Goal: Communication & Community: Answer question/provide support

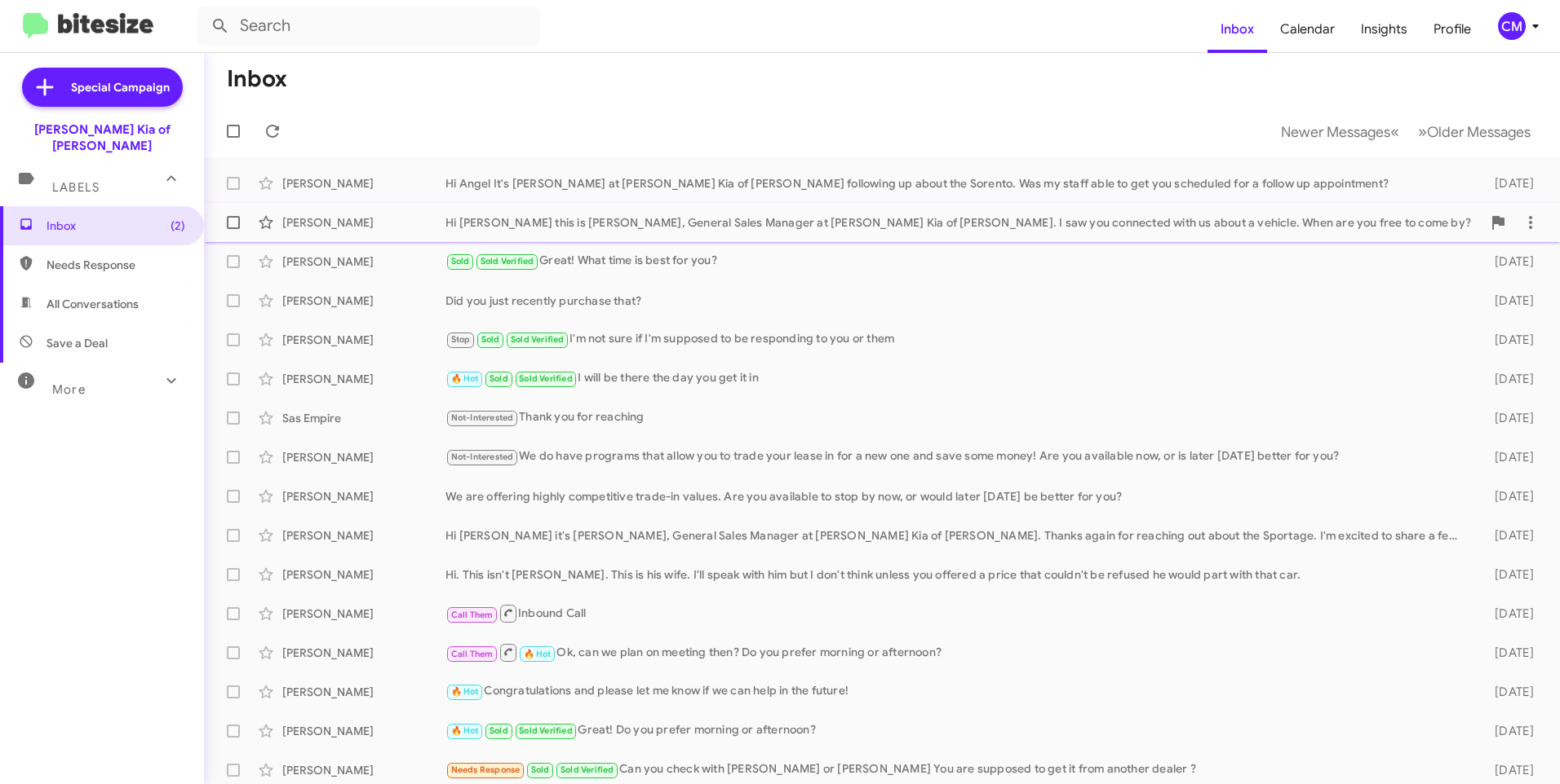
click at [809, 216] on div "Hi [PERSON_NAME] this is [PERSON_NAME], General Sales Manager at [PERSON_NAME] …" at bounding box center [964, 223] width 1036 height 16
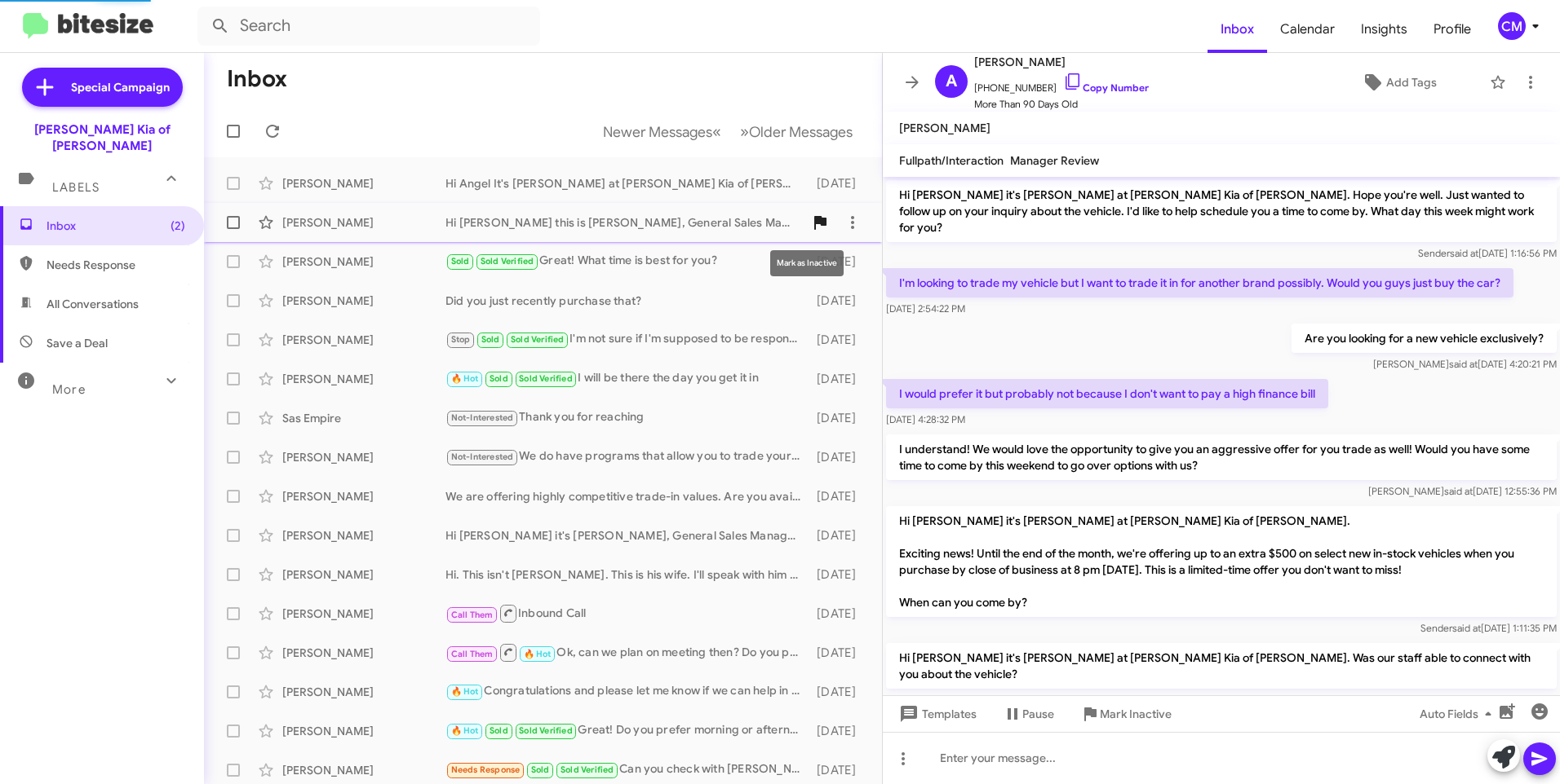
scroll to position [998, 0]
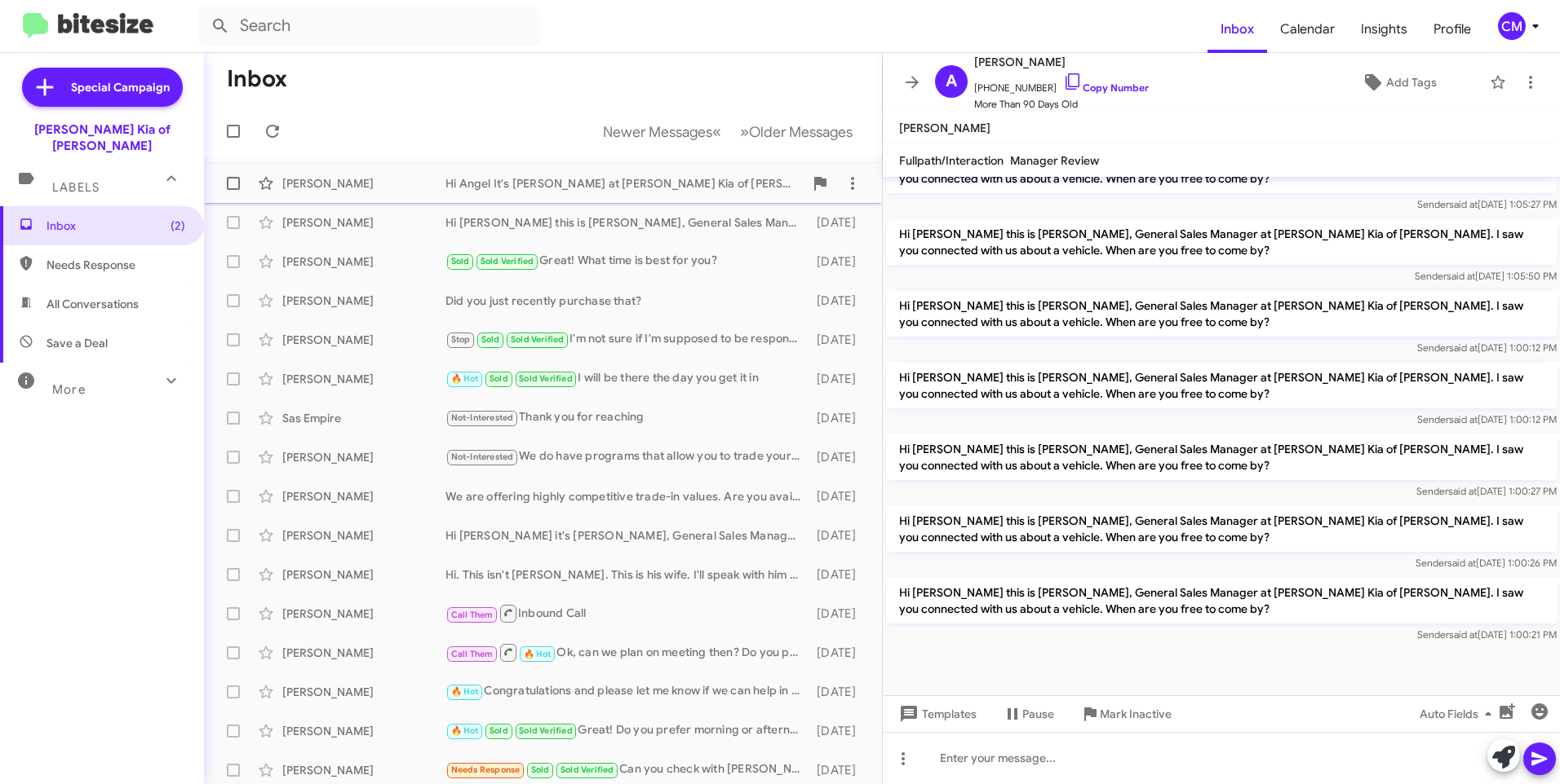
click at [652, 190] on div "Hi Angel It's [PERSON_NAME] at [PERSON_NAME] Kia of [PERSON_NAME] following up …" at bounding box center [625, 184] width 358 height 16
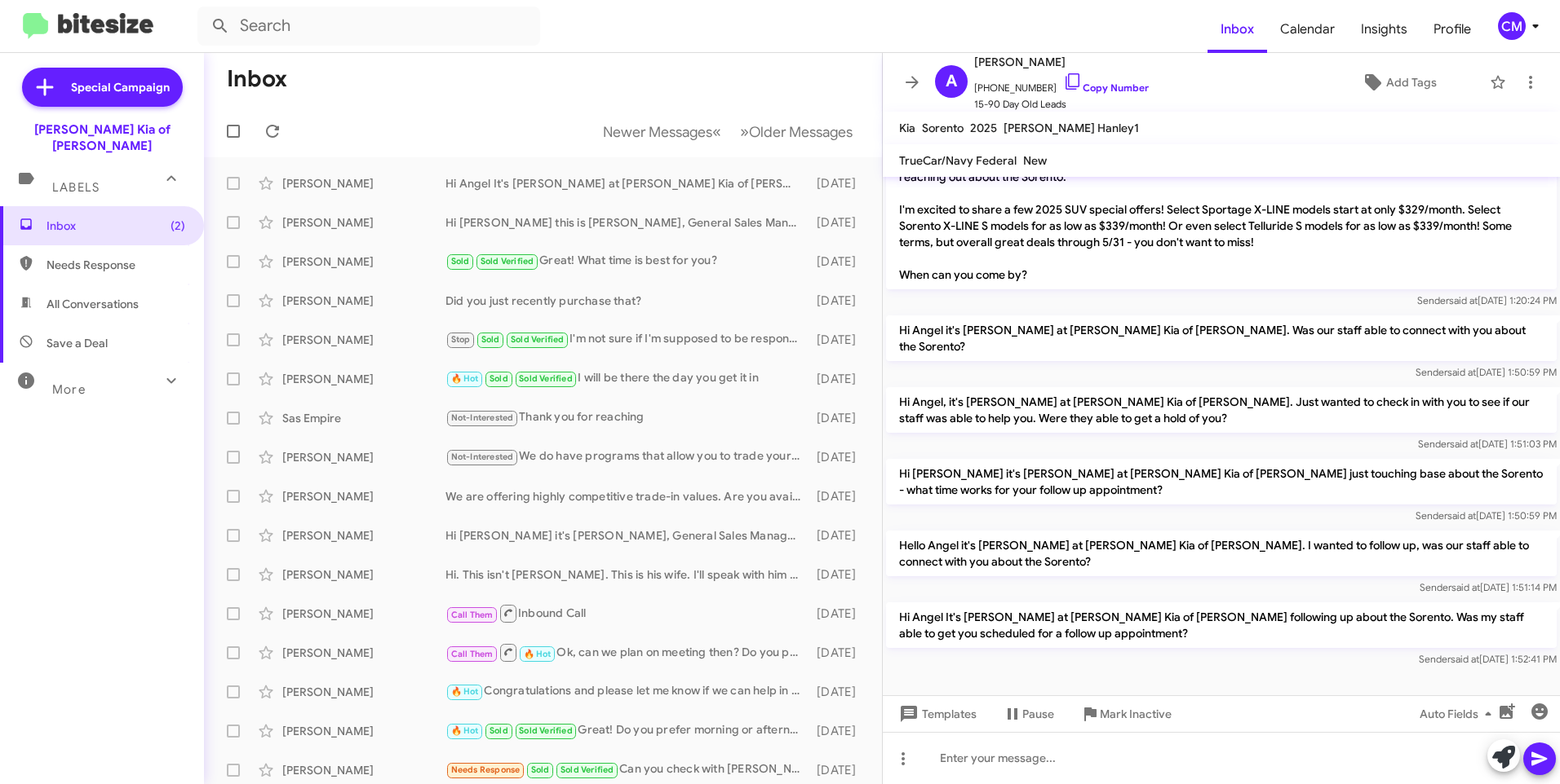
click at [632, 88] on mat-toolbar-row "Inbox" at bounding box center [543, 78] width 677 height 53
click at [572, 94] on mat-toolbar-row "Inbox" at bounding box center [543, 78] width 677 height 53
click at [919, 74] on icon at bounding box center [912, 82] width 20 height 20
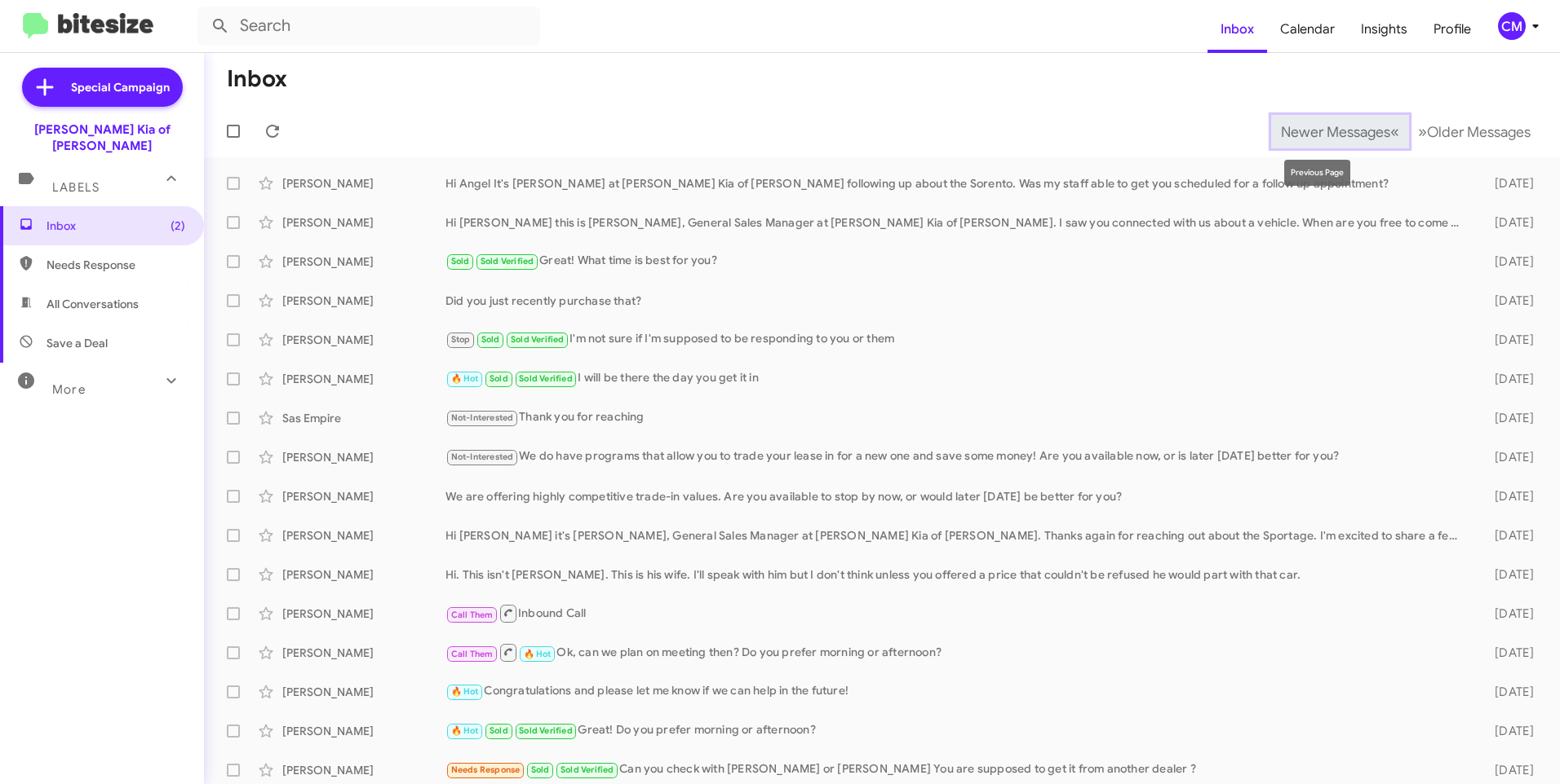
click at [1378, 135] on button "Newer Messages « Previous" at bounding box center [1340, 132] width 138 height 34
click at [1390, 135] on span "«" at bounding box center [1394, 131] width 9 height 20
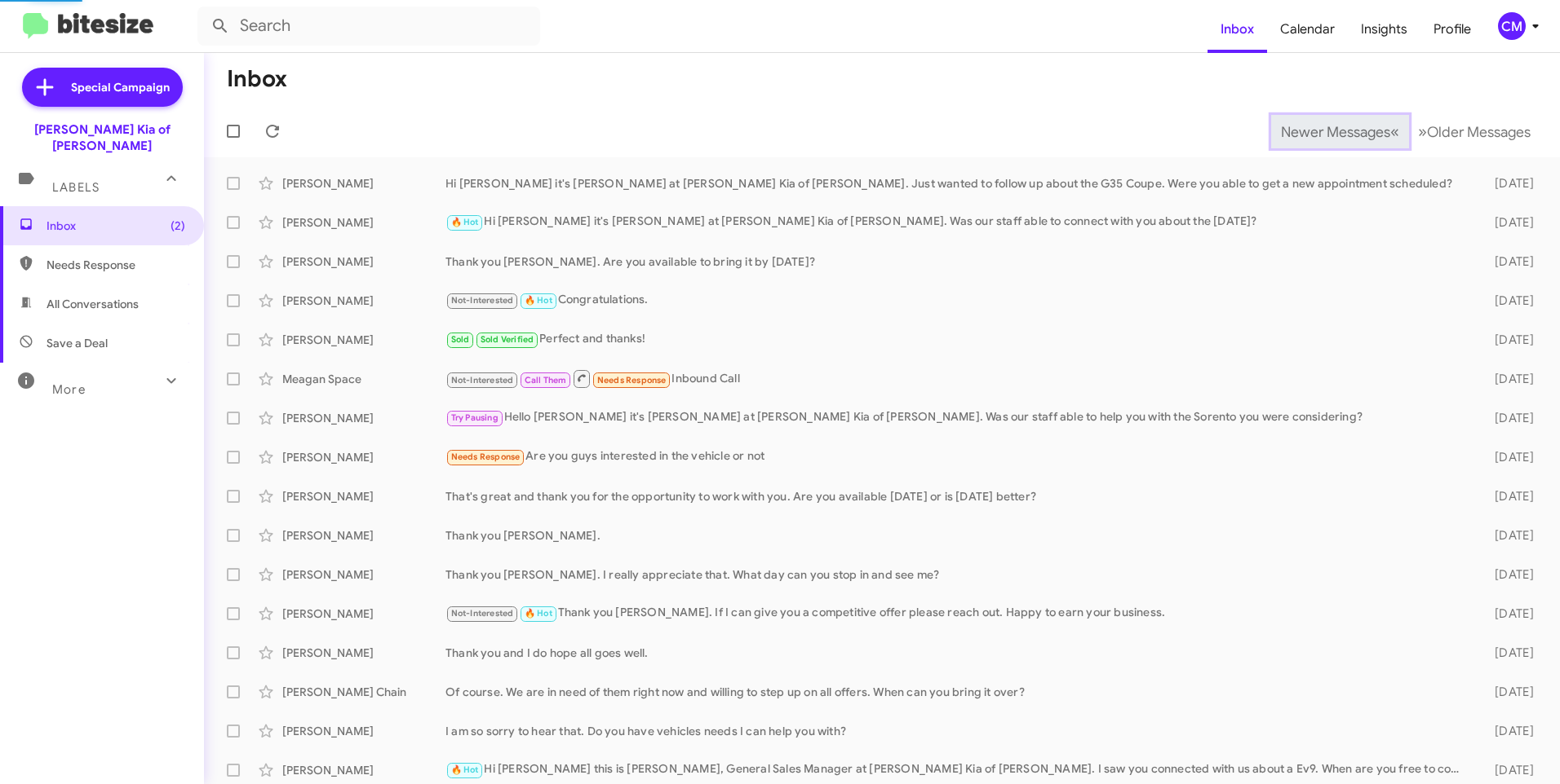
click at [1390, 134] on span "«" at bounding box center [1394, 131] width 9 height 20
click at [1390, 133] on span "«" at bounding box center [1394, 131] width 9 height 20
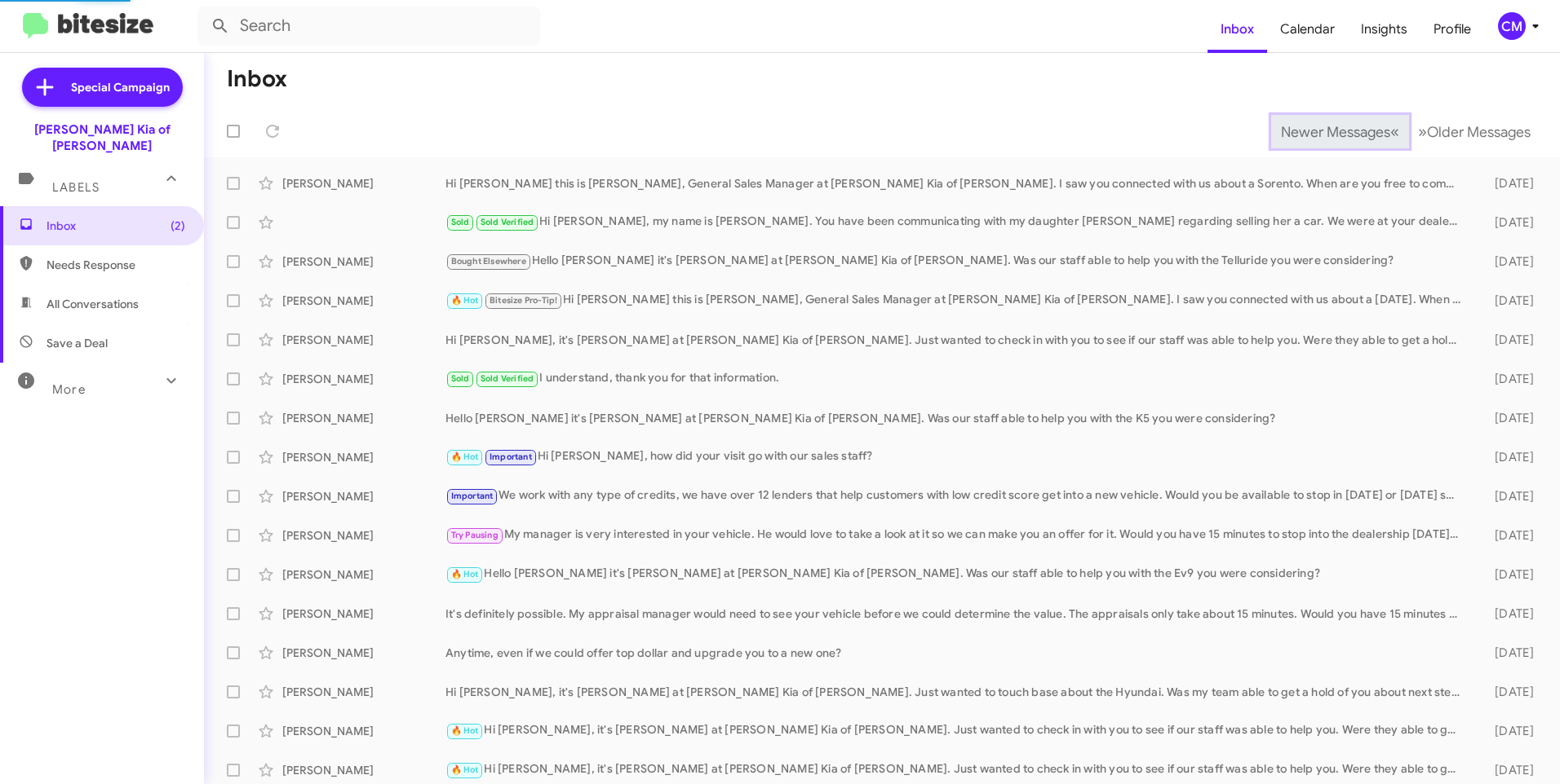
click at [1390, 133] on span "«" at bounding box center [1394, 131] width 9 height 20
click at [1390, 132] on span "«" at bounding box center [1394, 131] width 9 height 20
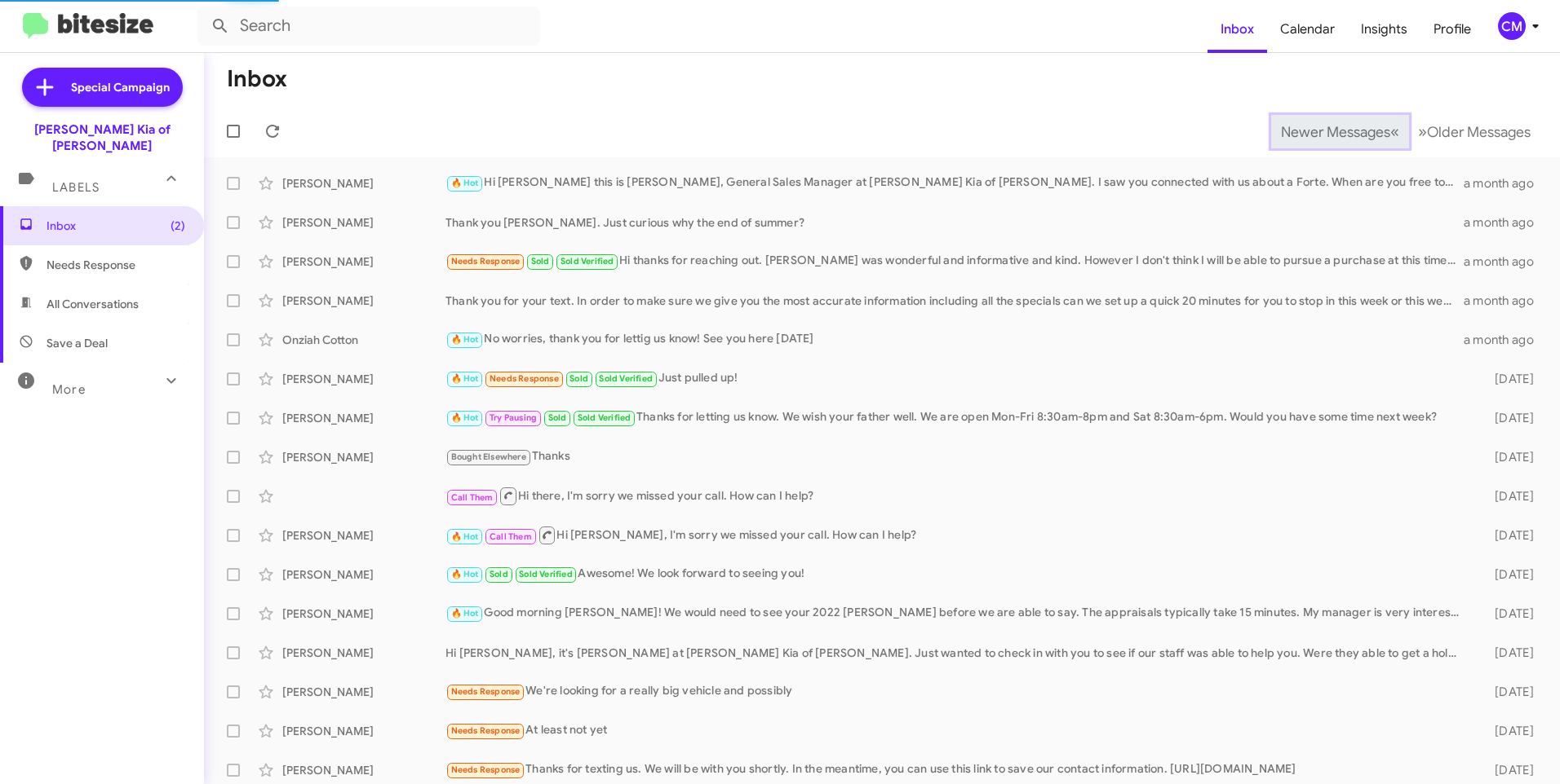
click at [1390, 132] on span "«" at bounding box center [1394, 131] width 9 height 20
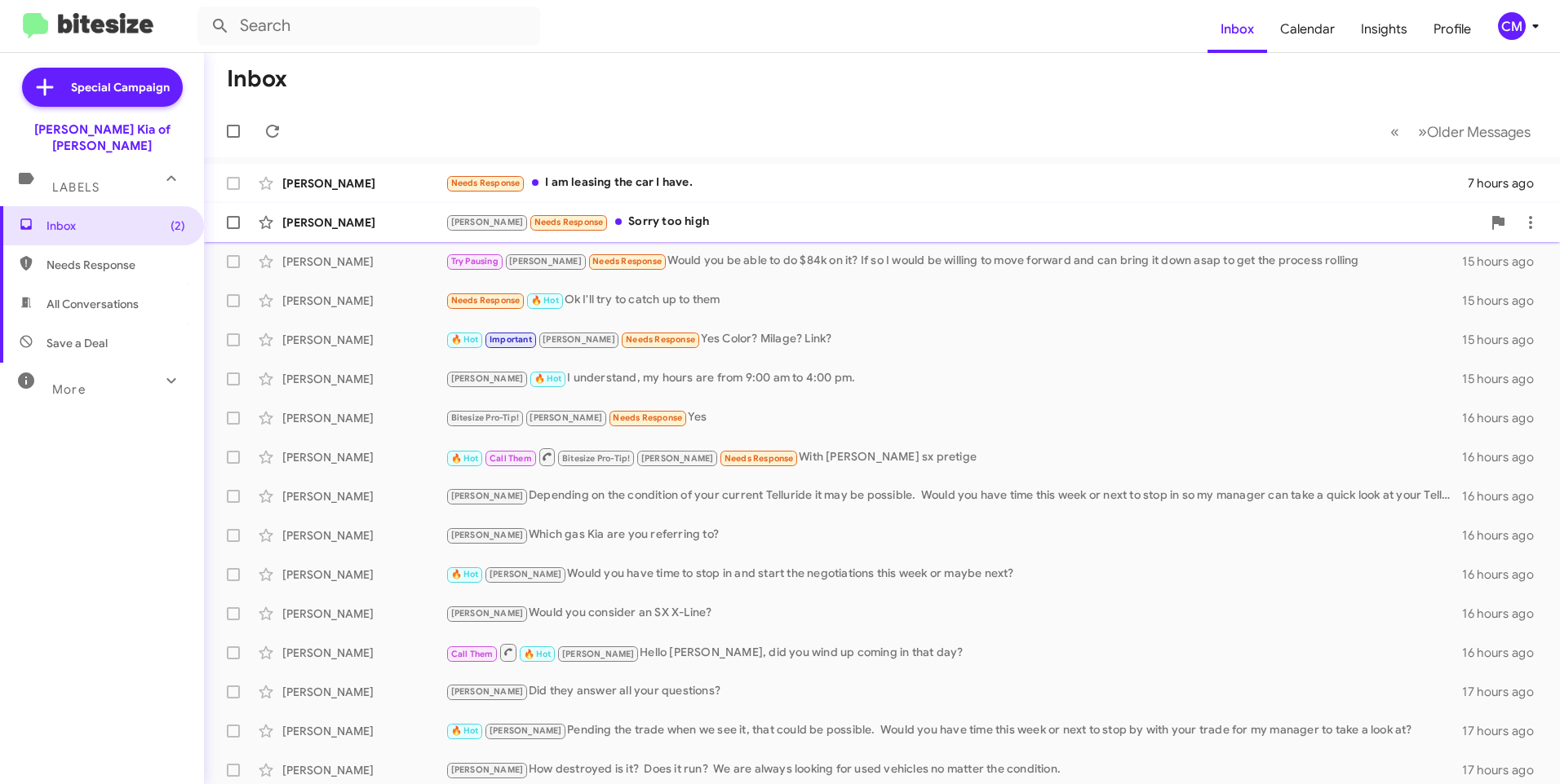
click at [691, 225] on div "[PERSON_NAME] Needs Response Sorry too high" at bounding box center [964, 222] width 1036 height 19
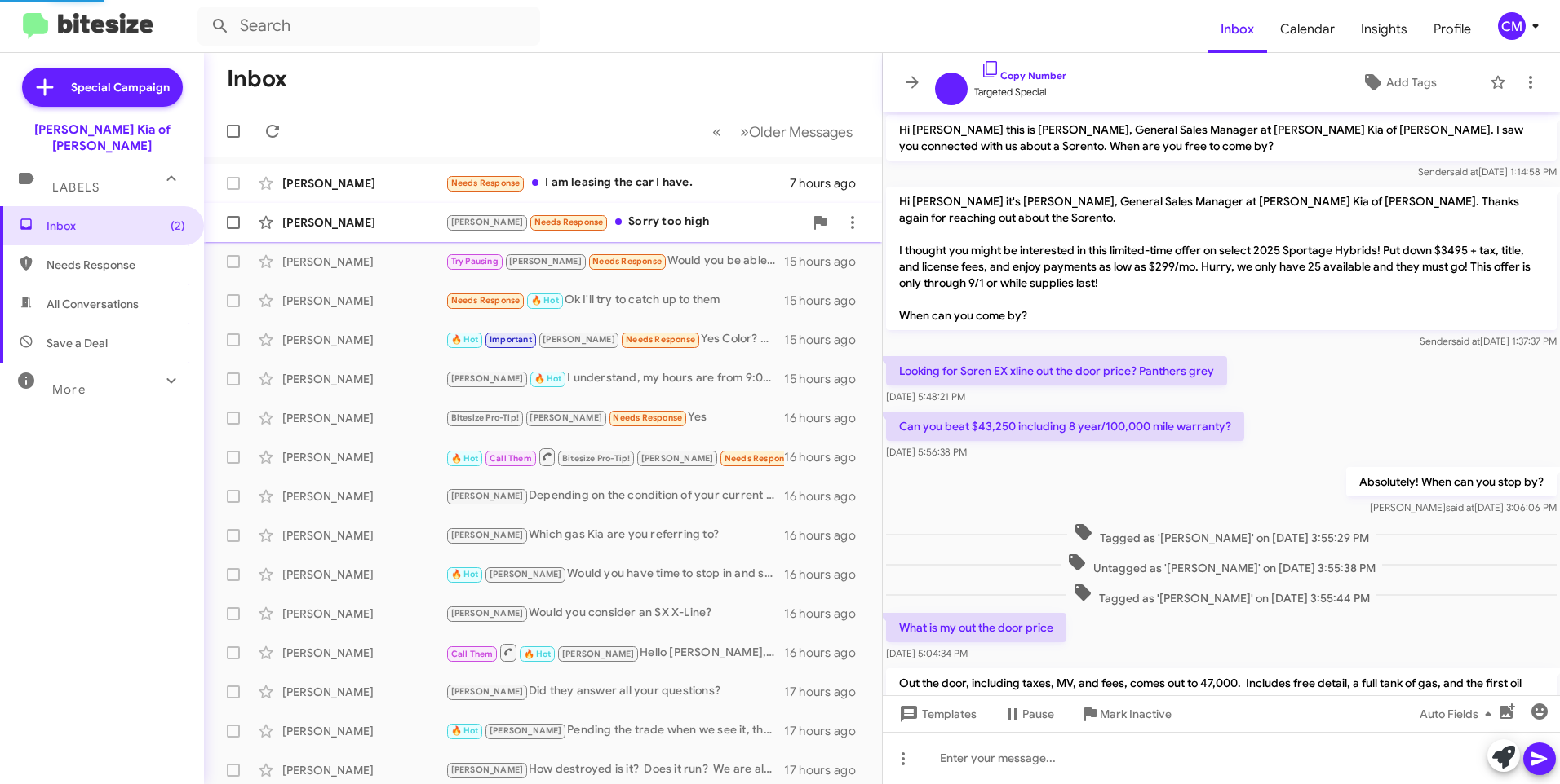
scroll to position [142, 0]
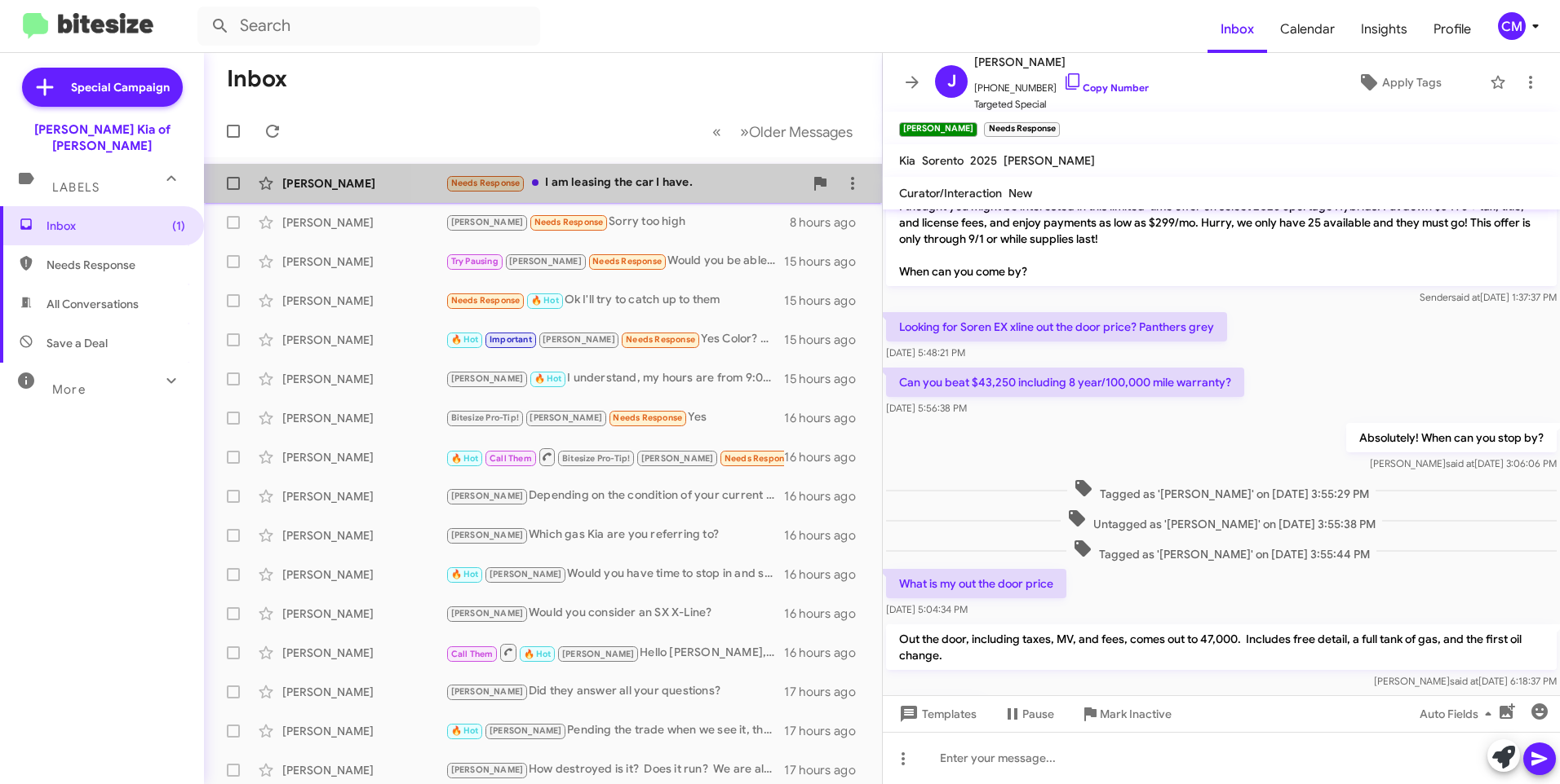
click at [669, 191] on div "Needs Response I am leasing the car I have." at bounding box center [625, 183] width 358 height 19
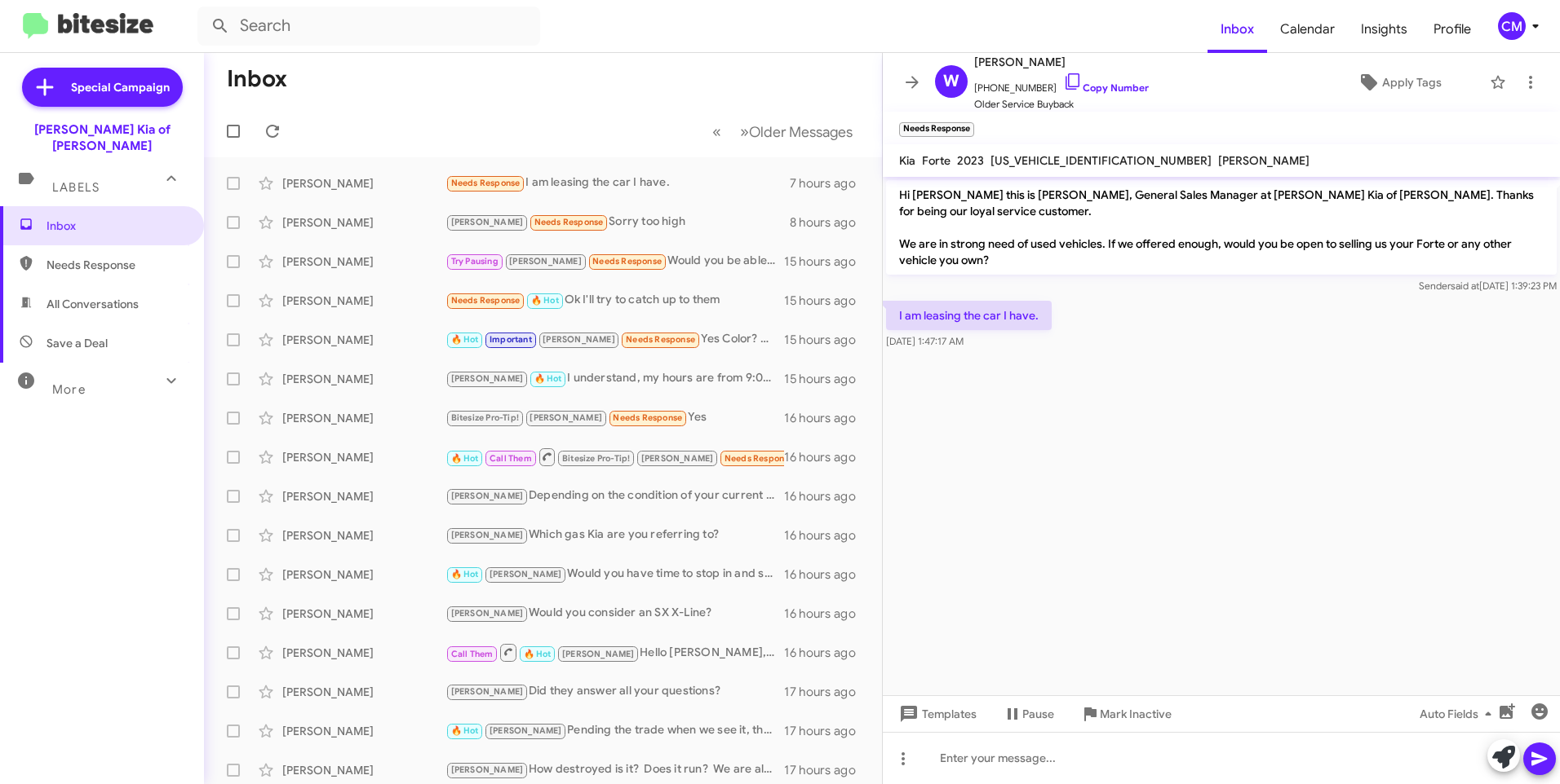
click at [599, 86] on mat-toolbar-row "Inbox" at bounding box center [543, 78] width 677 height 53
click at [641, 295] on div "Needs Response 🔥 Hot Ok I'll try to catch up to them" at bounding box center [625, 300] width 358 height 19
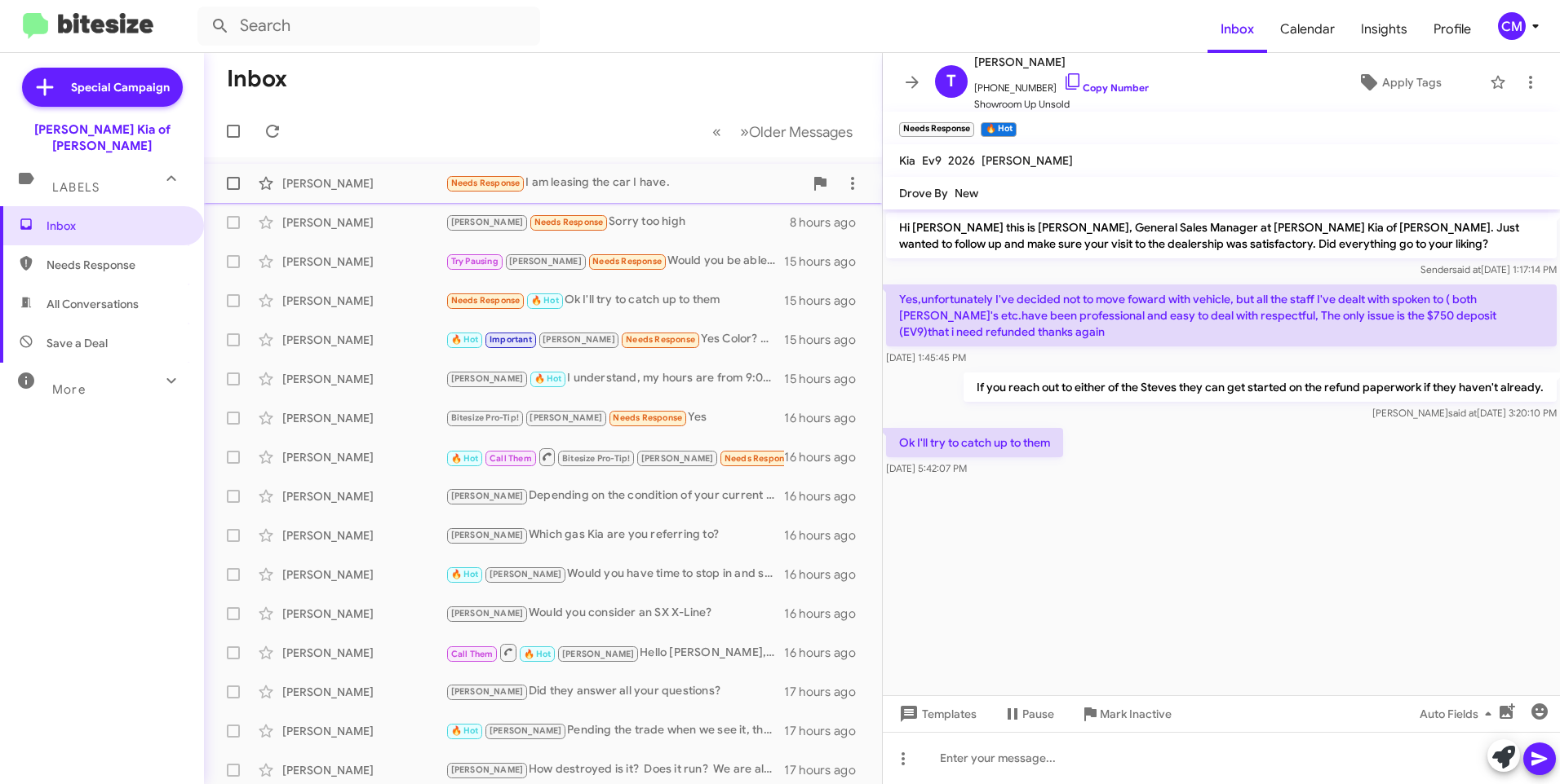
click at [657, 186] on div "Needs Response I am leasing the car I have." at bounding box center [625, 183] width 358 height 19
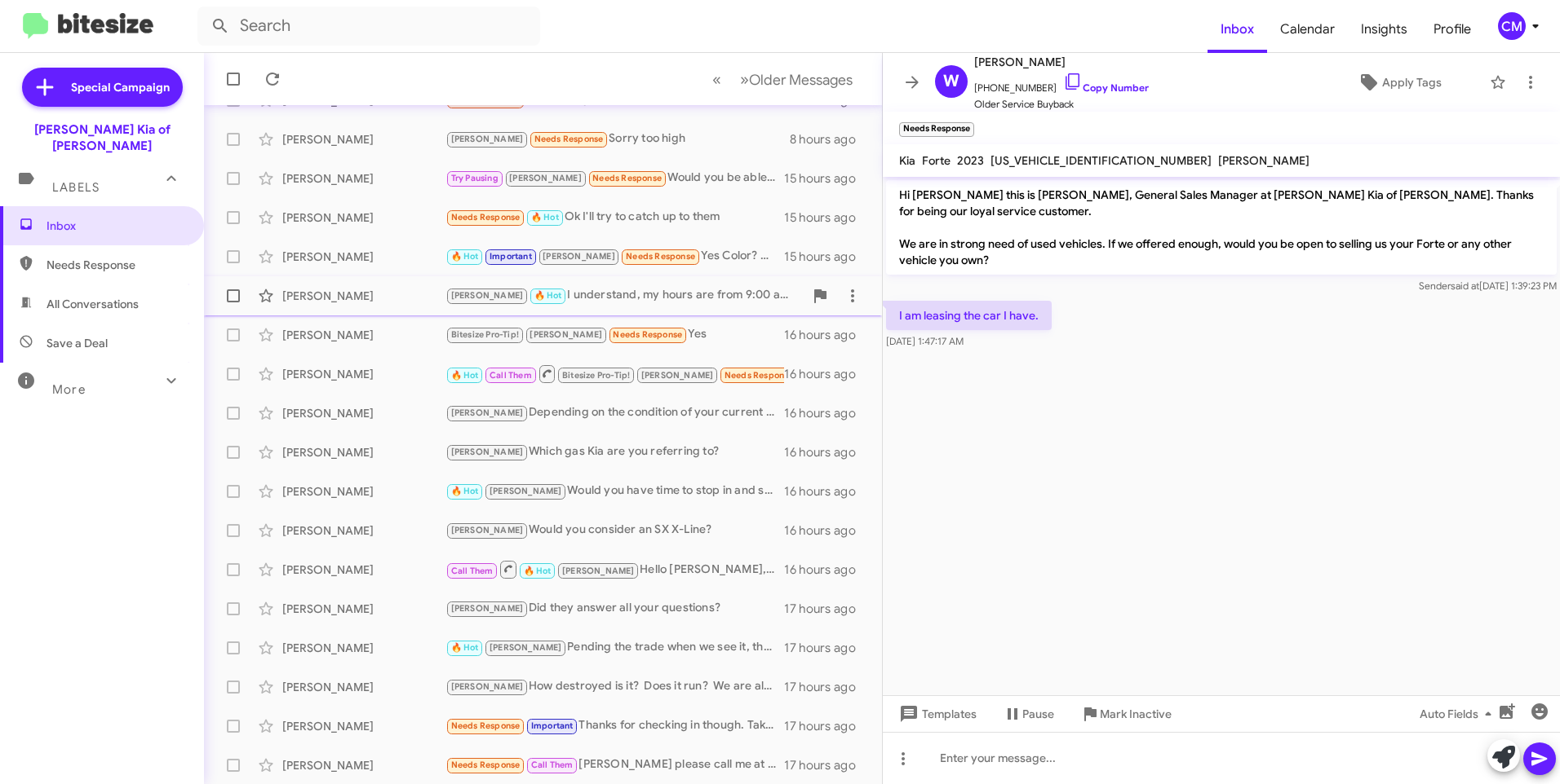
scroll to position [162, 0]
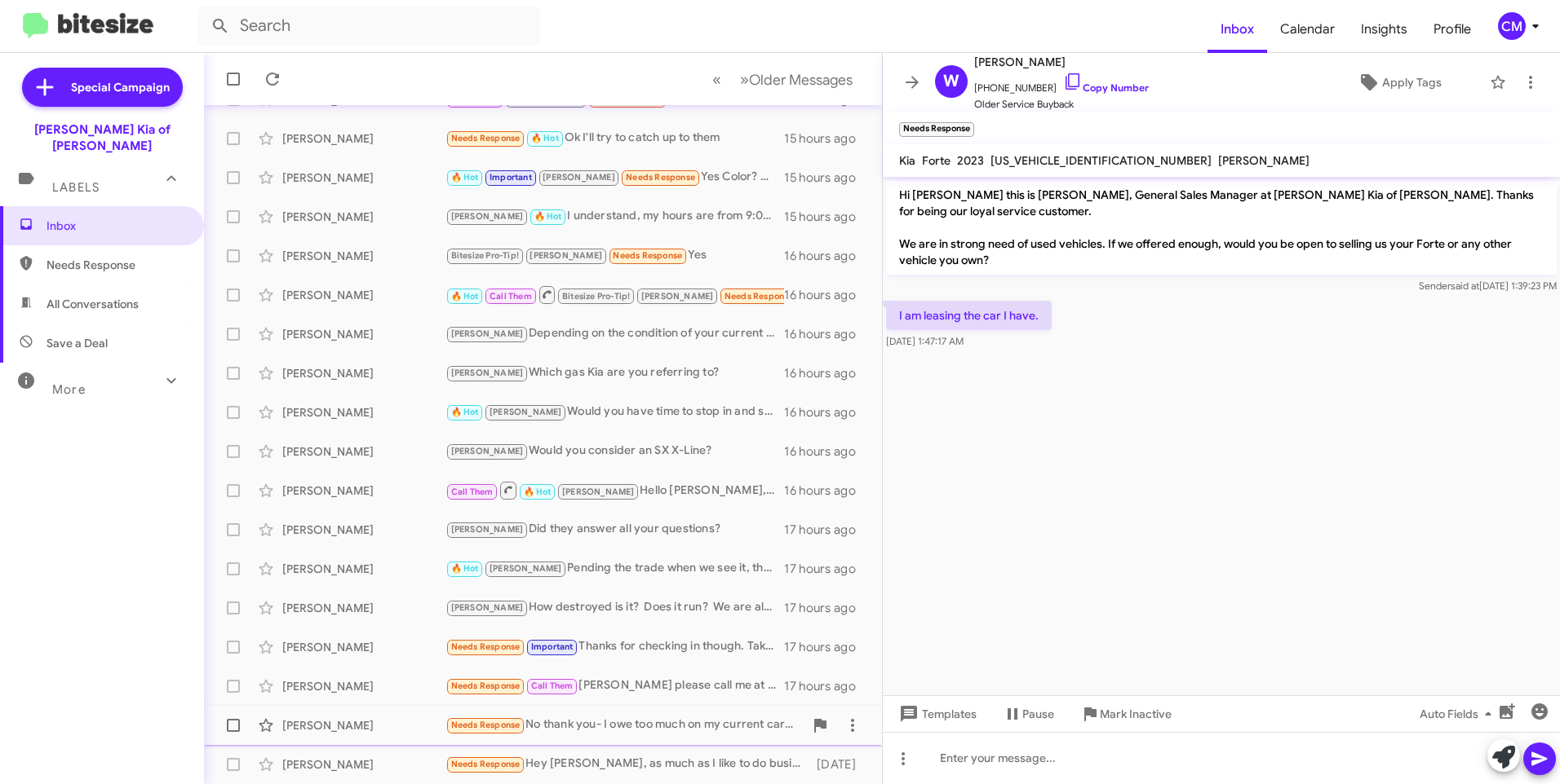
click at [588, 734] on div "Needs Response No thank you- I owe too much on my current car so I am just brow…" at bounding box center [625, 724] width 358 height 19
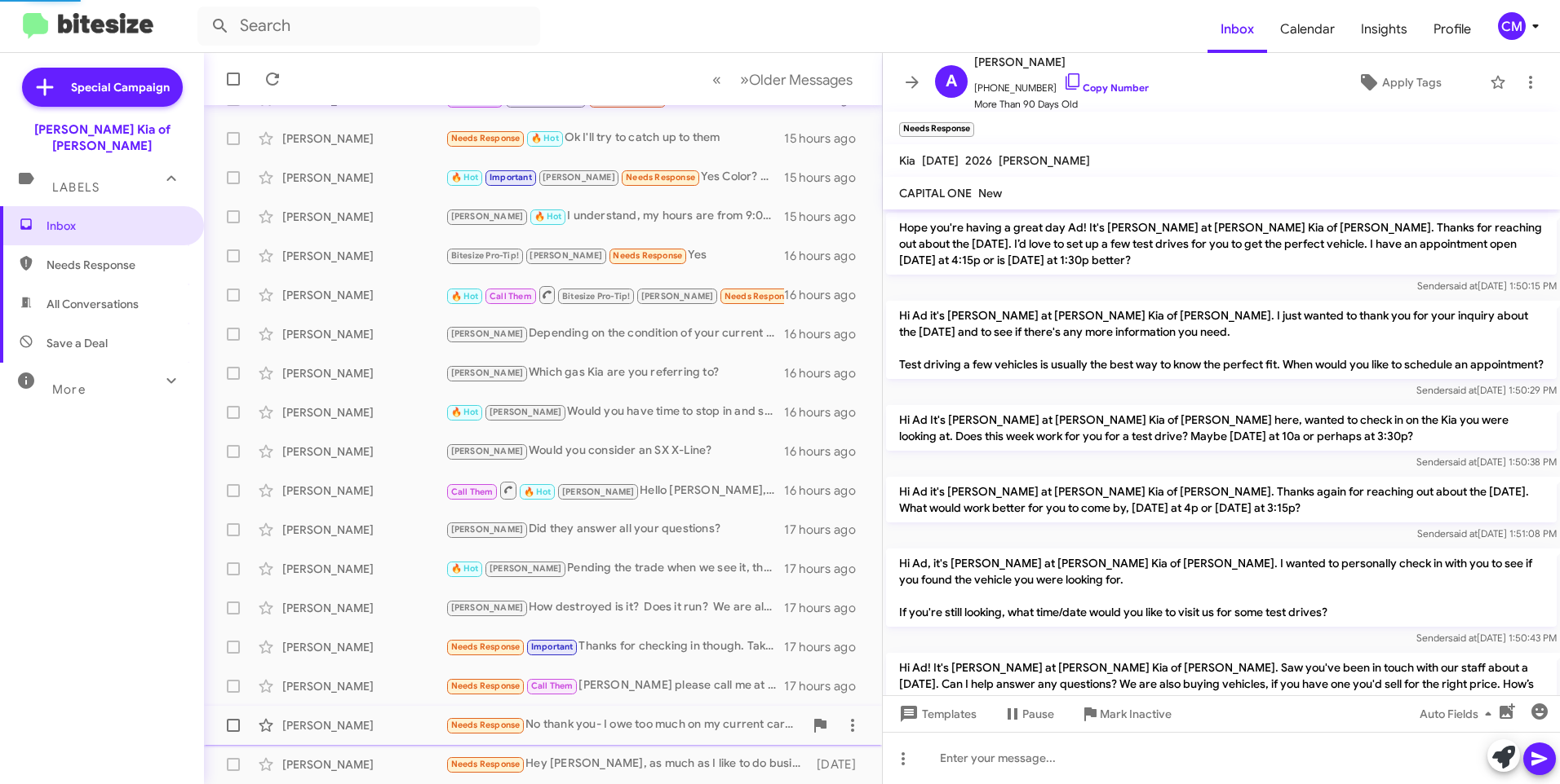
scroll to position [1308, 0]
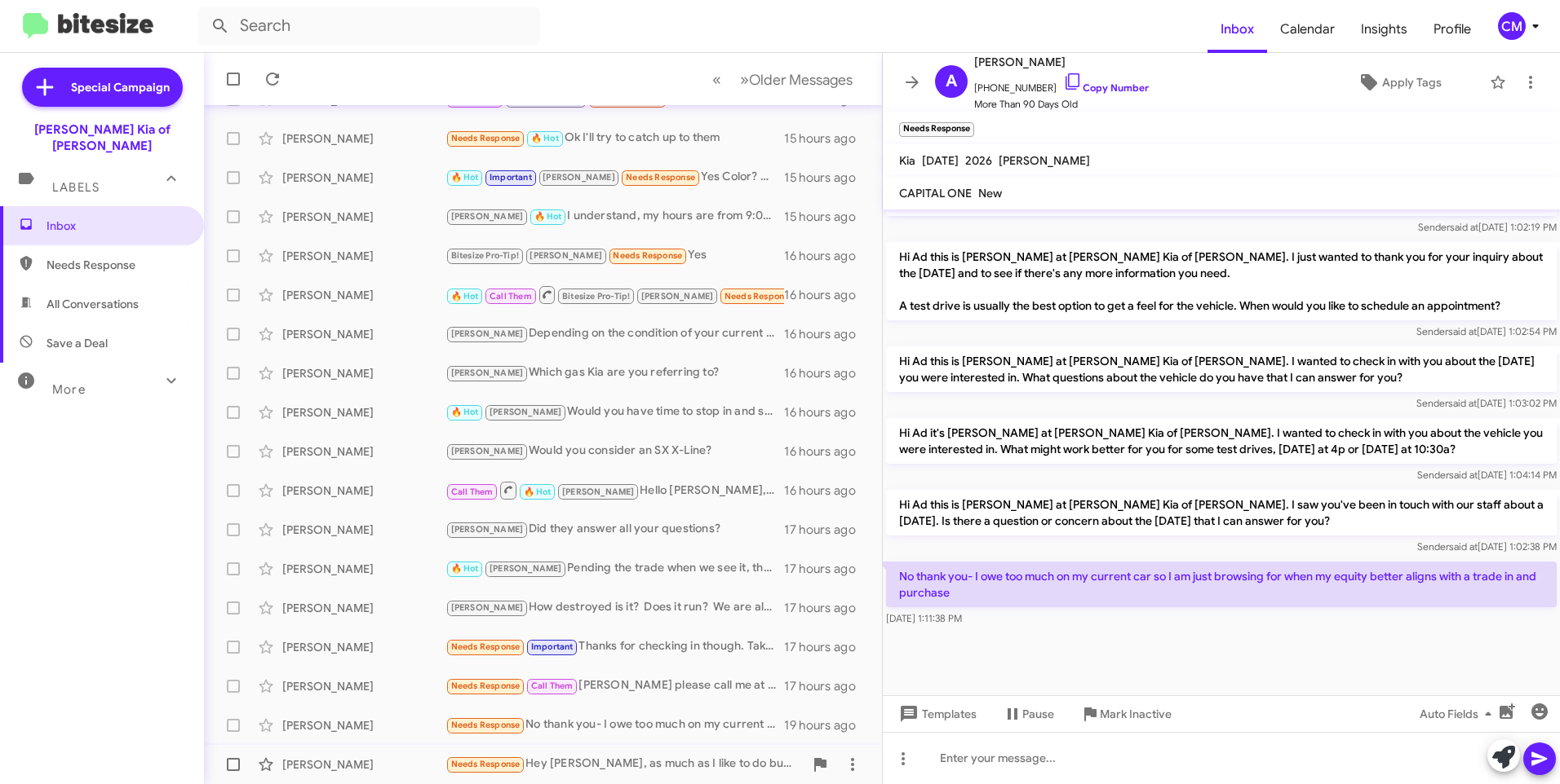
click at [596, 761] on div "Needs Response Hey [PERSON_NAME], as much as I like to do business with you guy…" at bounding box center [625, 764] width 358 height 19
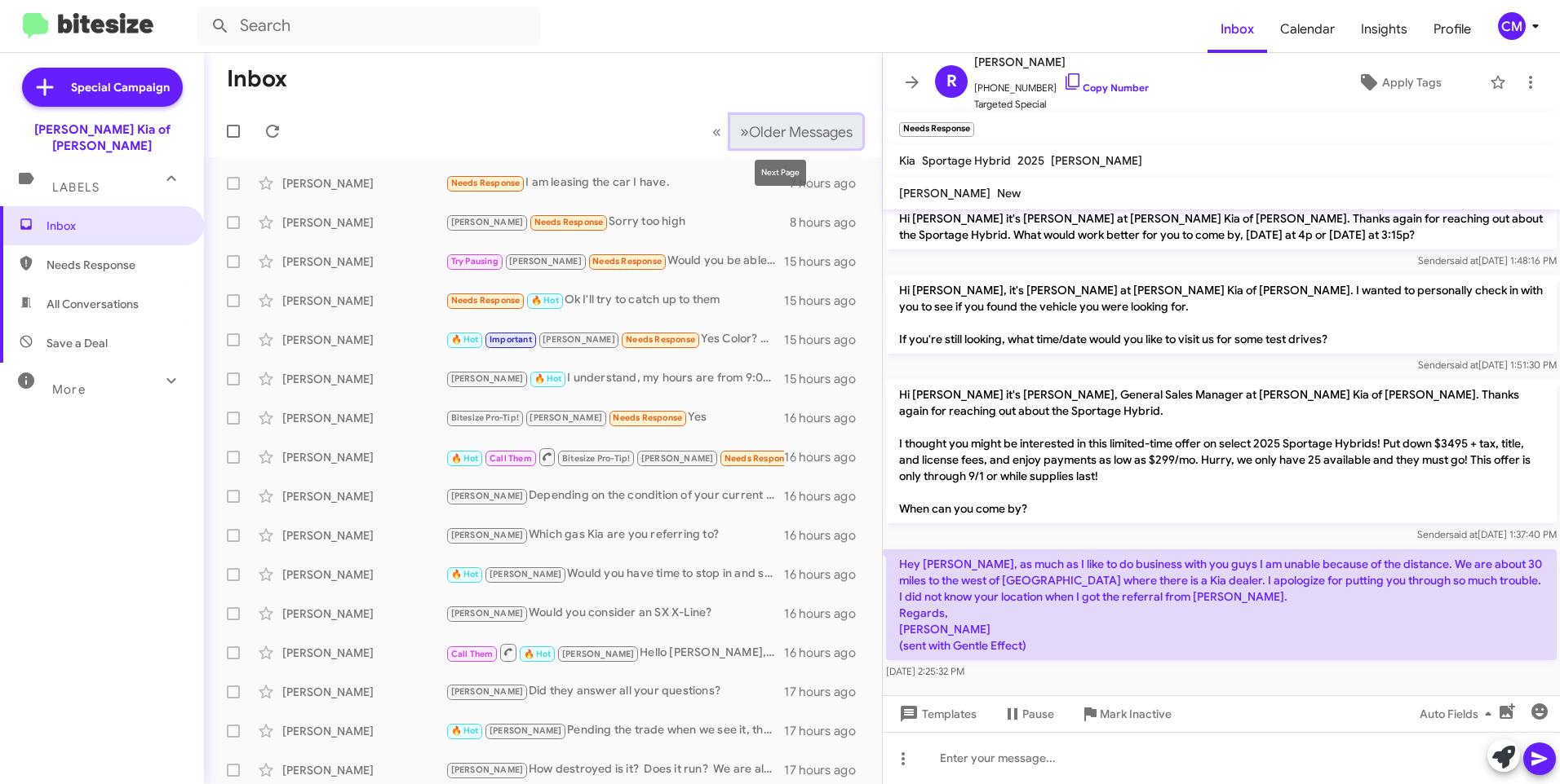
click at [750, 120] on button "» Next Older Messages" at bounding box center [796, 132] width 132 height 34
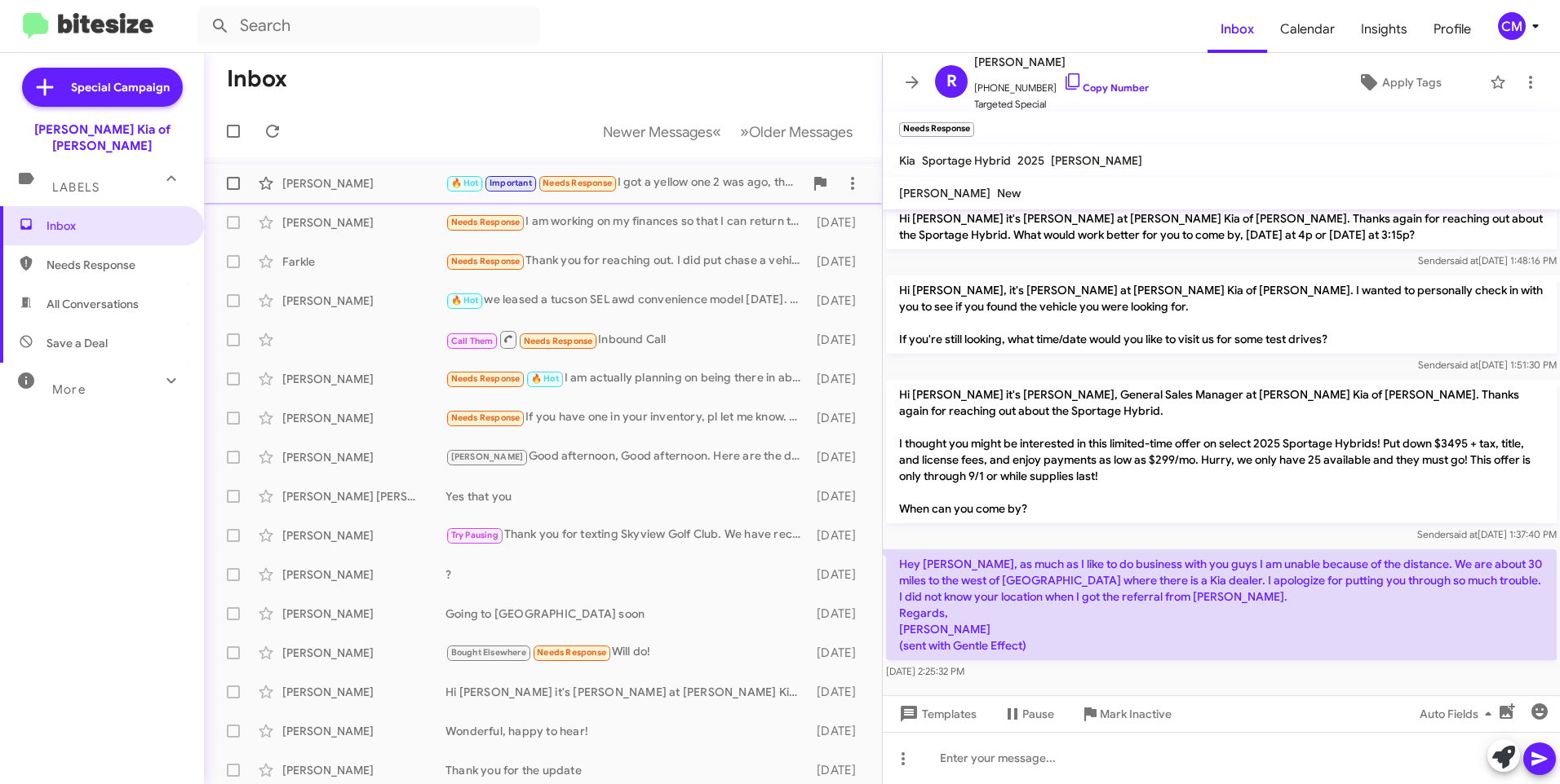
click at [408, 189] on div "[PERSON_NAME]" at bounding box center [364, 184] width 163 height 16
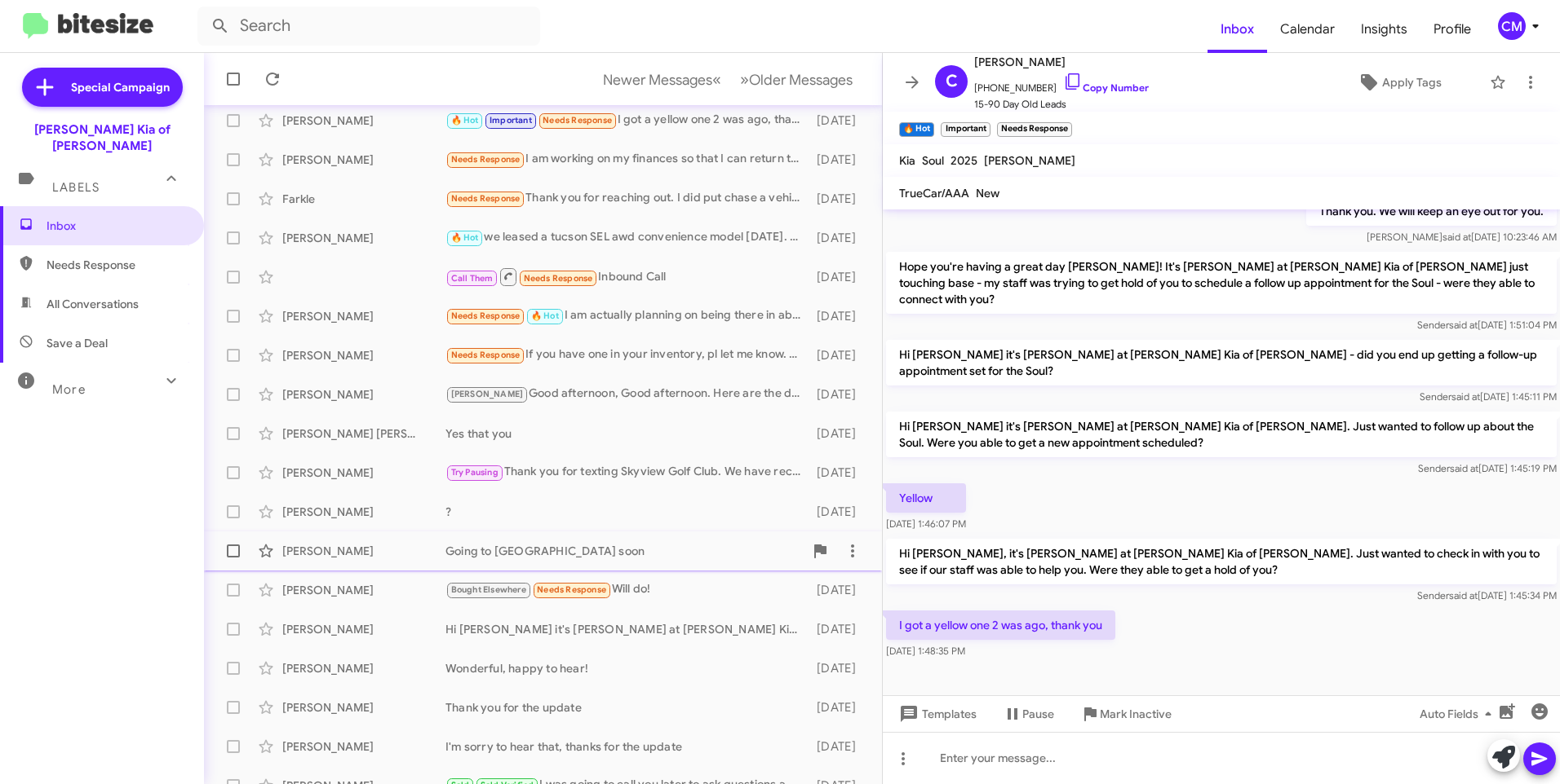
scroll to position [162, 0]
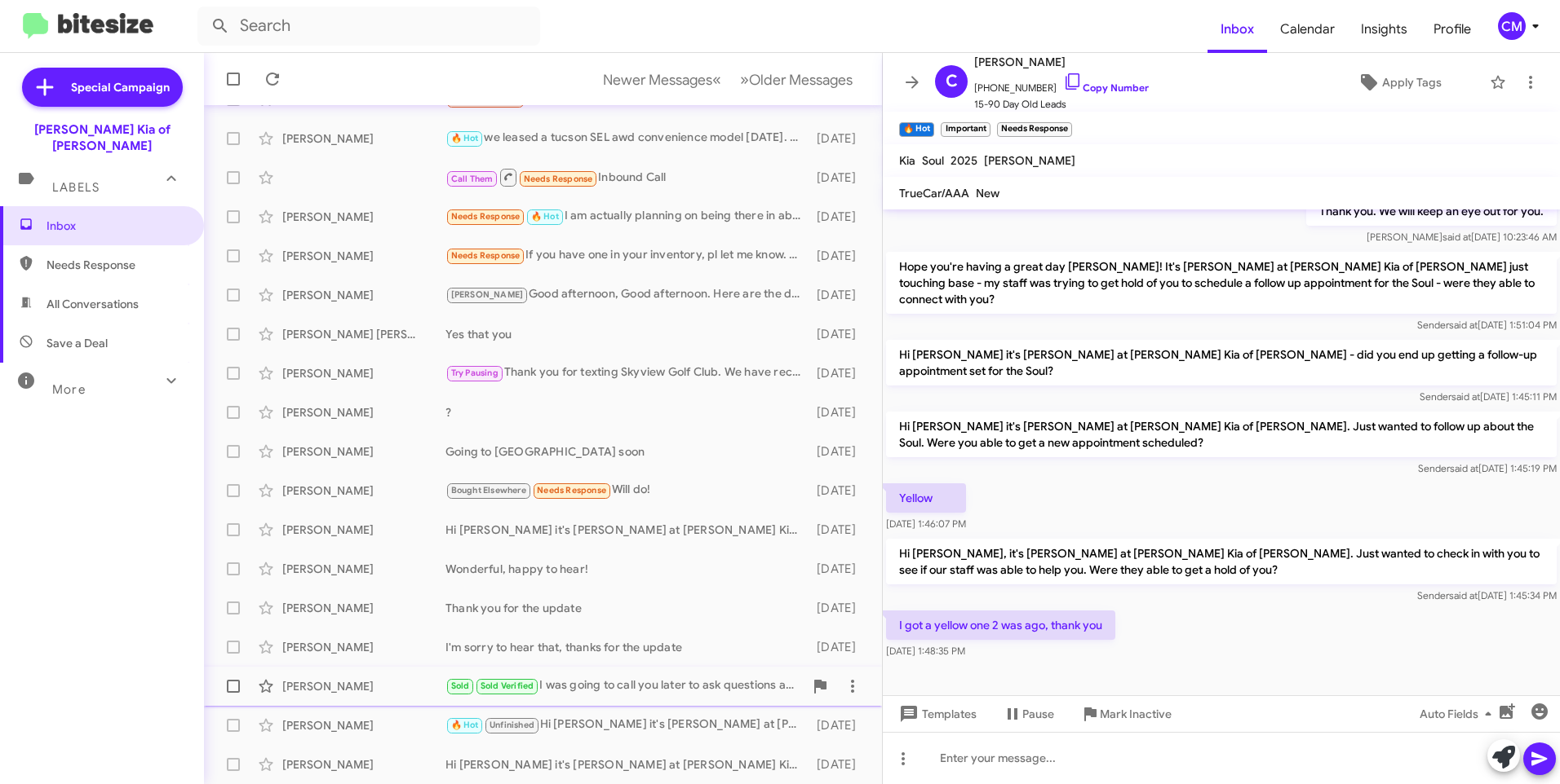
click at [549, 688] on div "Sold Sold Verified I was going to call you later to ask questions about purchas…" at bounding box center [625, 686] width 358 height 19
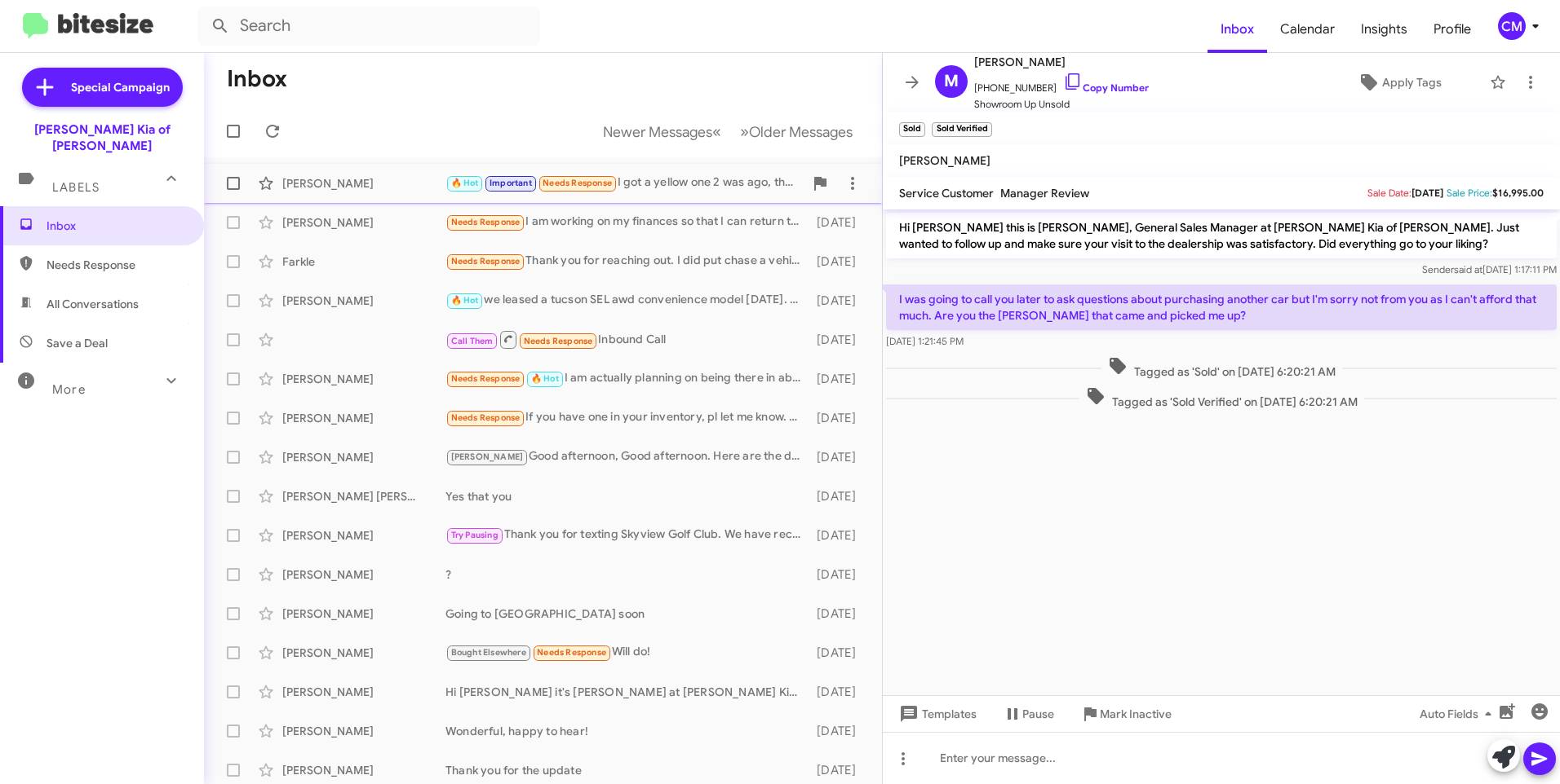
click at [350, 184] on div "[PERSON_NAME]" at bounding box center [364, 184] width 163 height 16
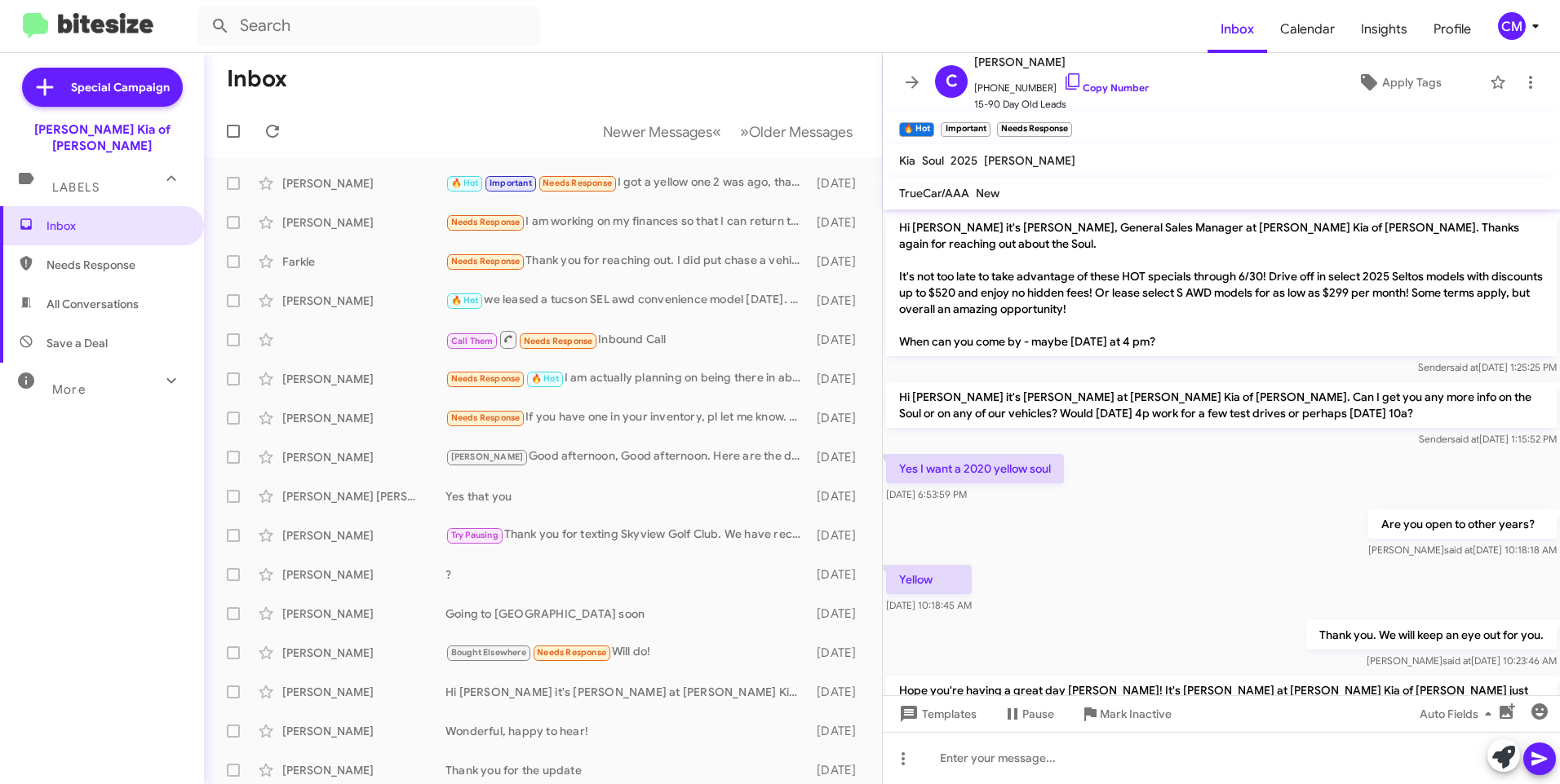
scroll to position [424, 0]
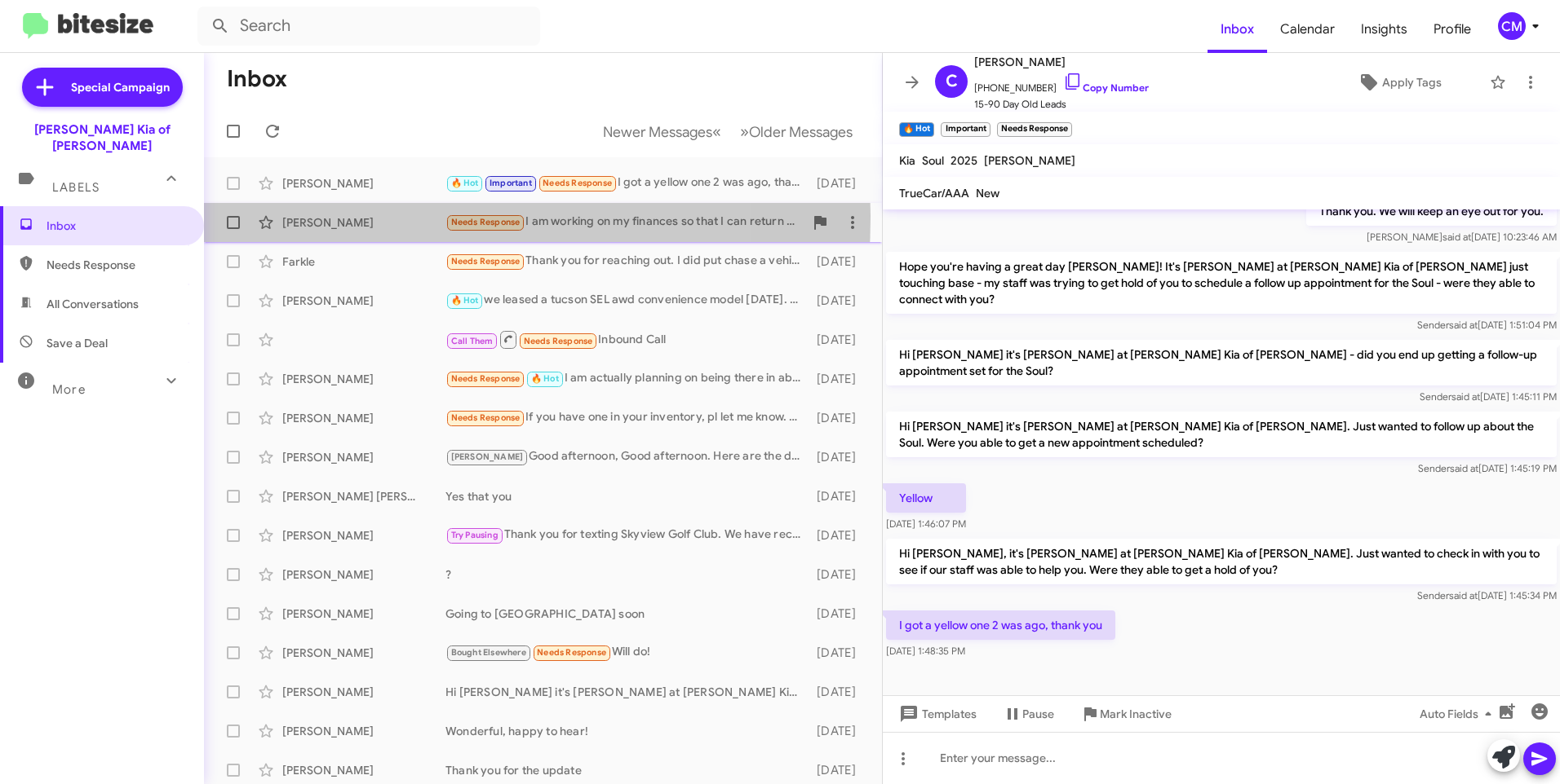
click at [293, 216] on div "[PERSON_NAME]" at bounding box center [364, 223] width 163 height 16
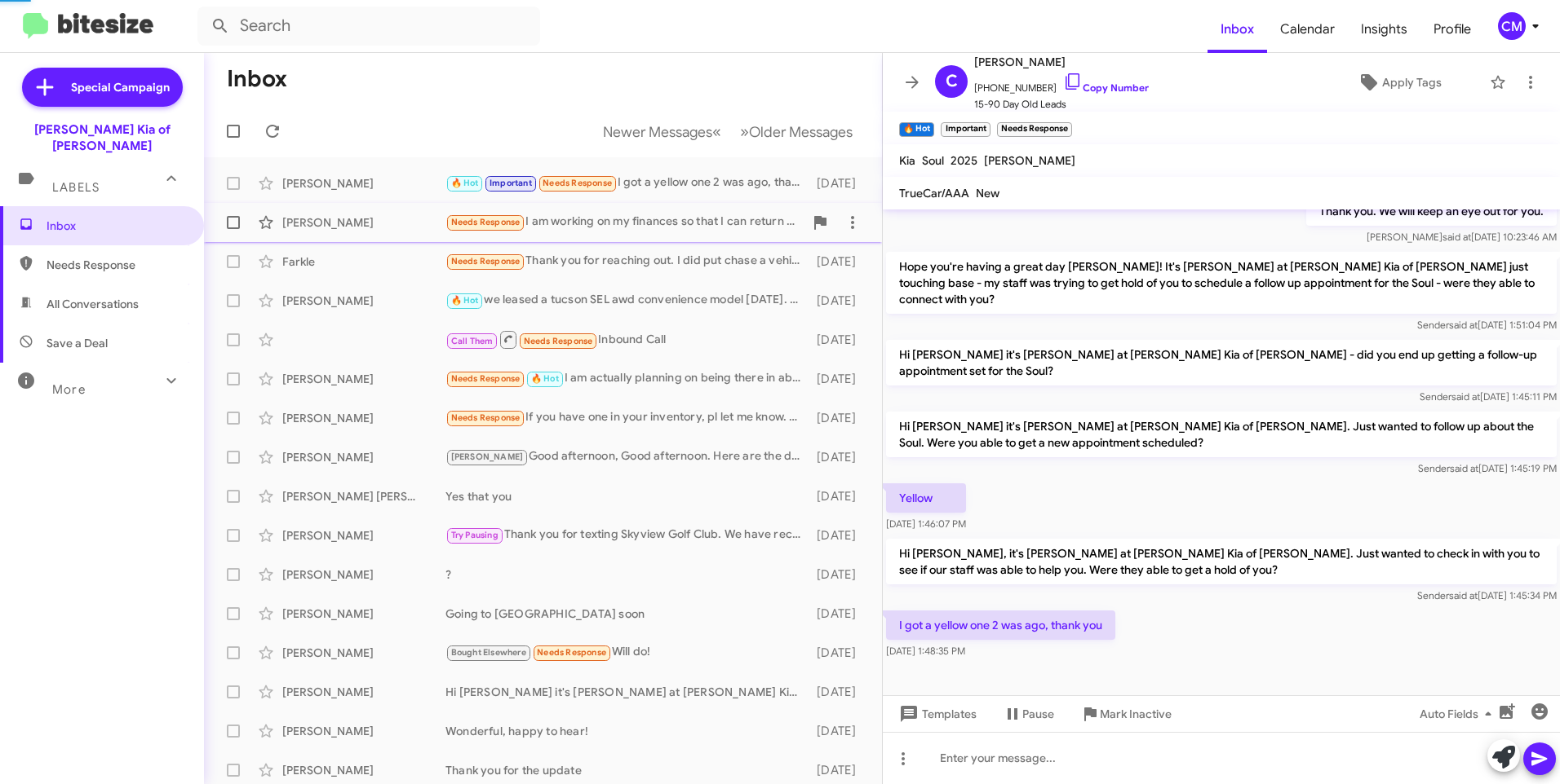
scroll to position [104, 0]
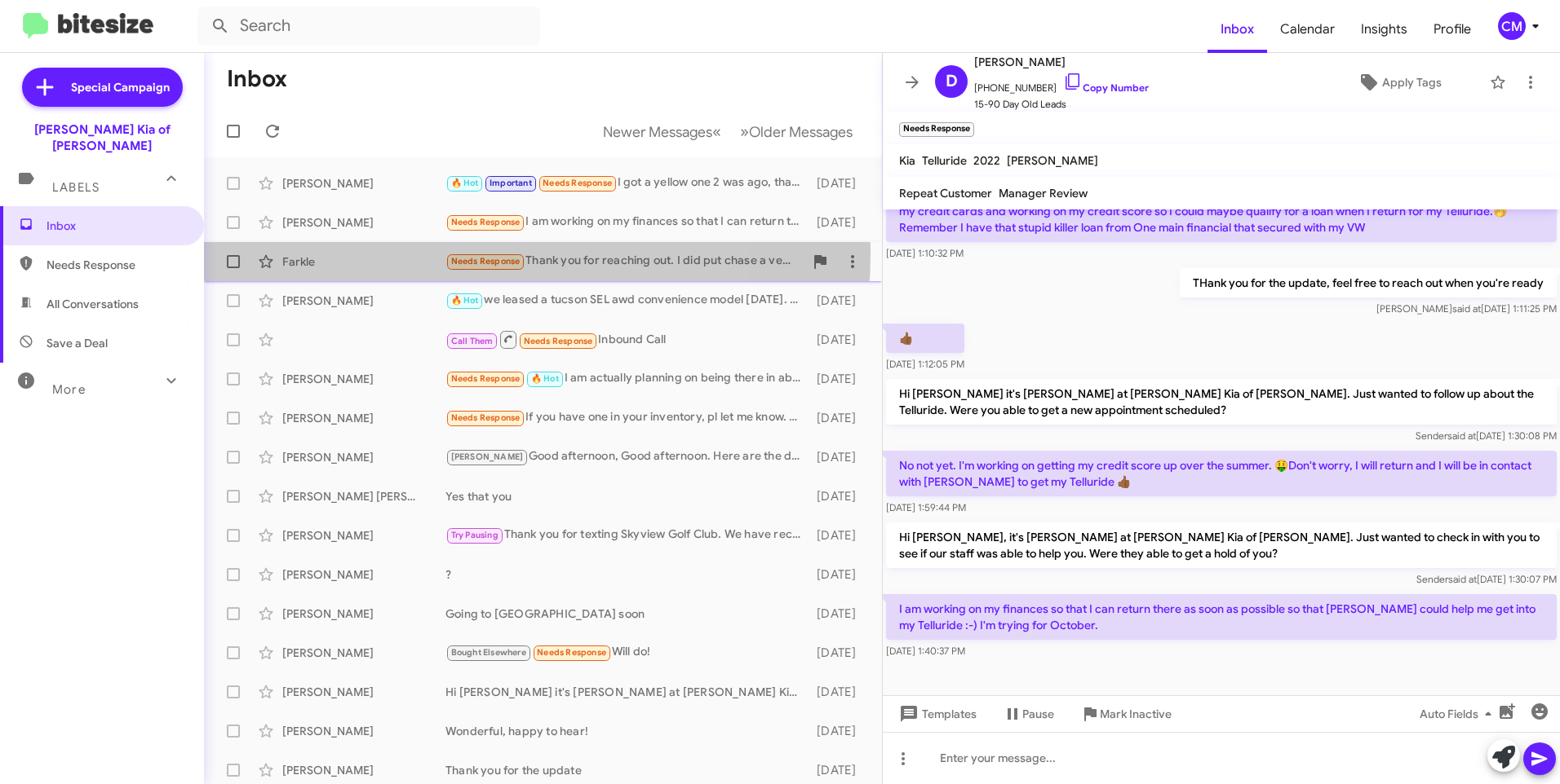
click at [291, 250] on div "Farkle Needs Response Thank you for reaching out. I did put chase a vehicle and…" at bounding box center [542, 261] width 652 height 33
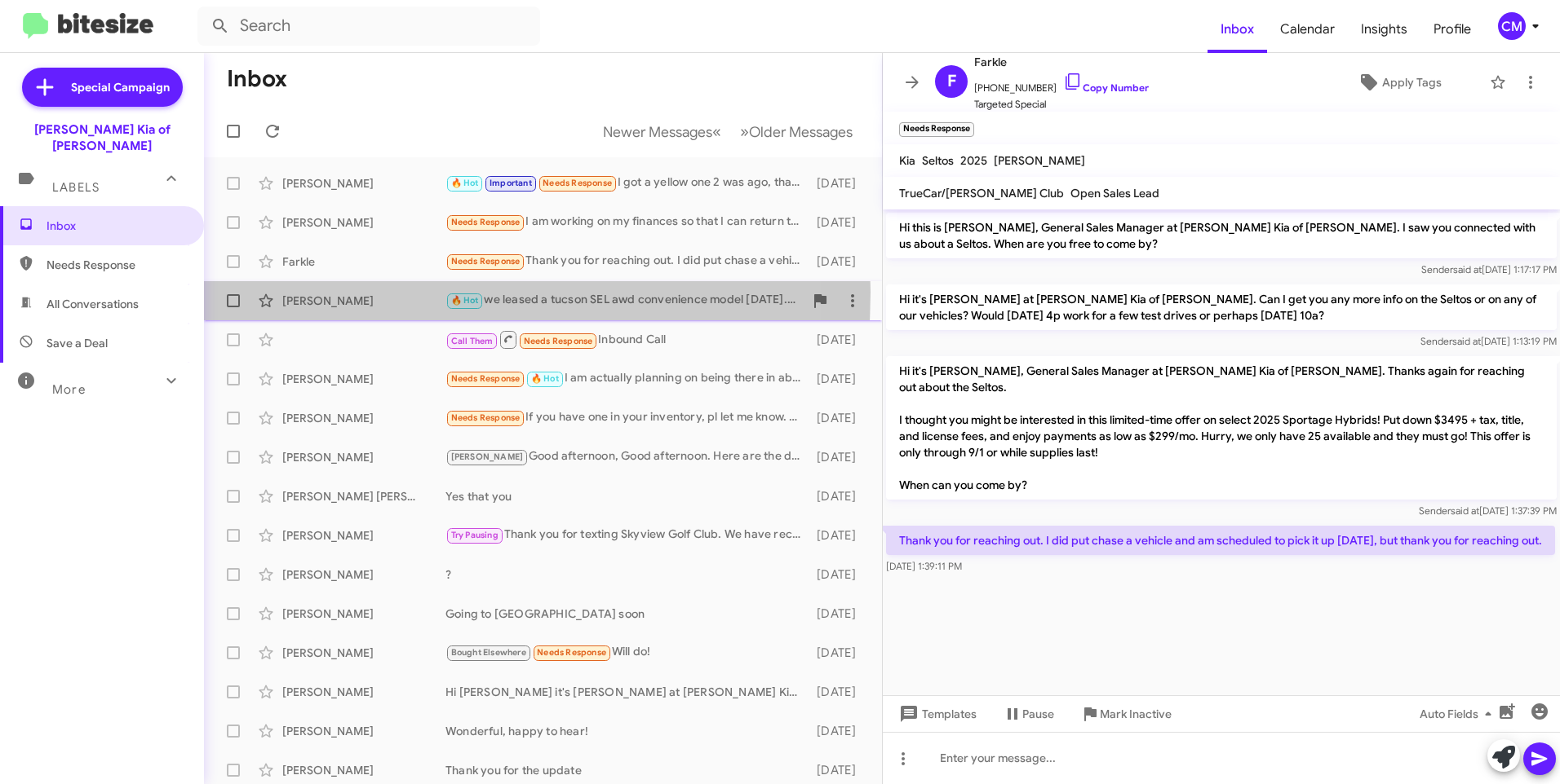
click at [327, 292] on div "[PERSON_NAME] 🔥 Hot we leased a tucson SEL awd convenience model [DATE]. thx fo…" at bounding box center [542, 300] width 652 height 33
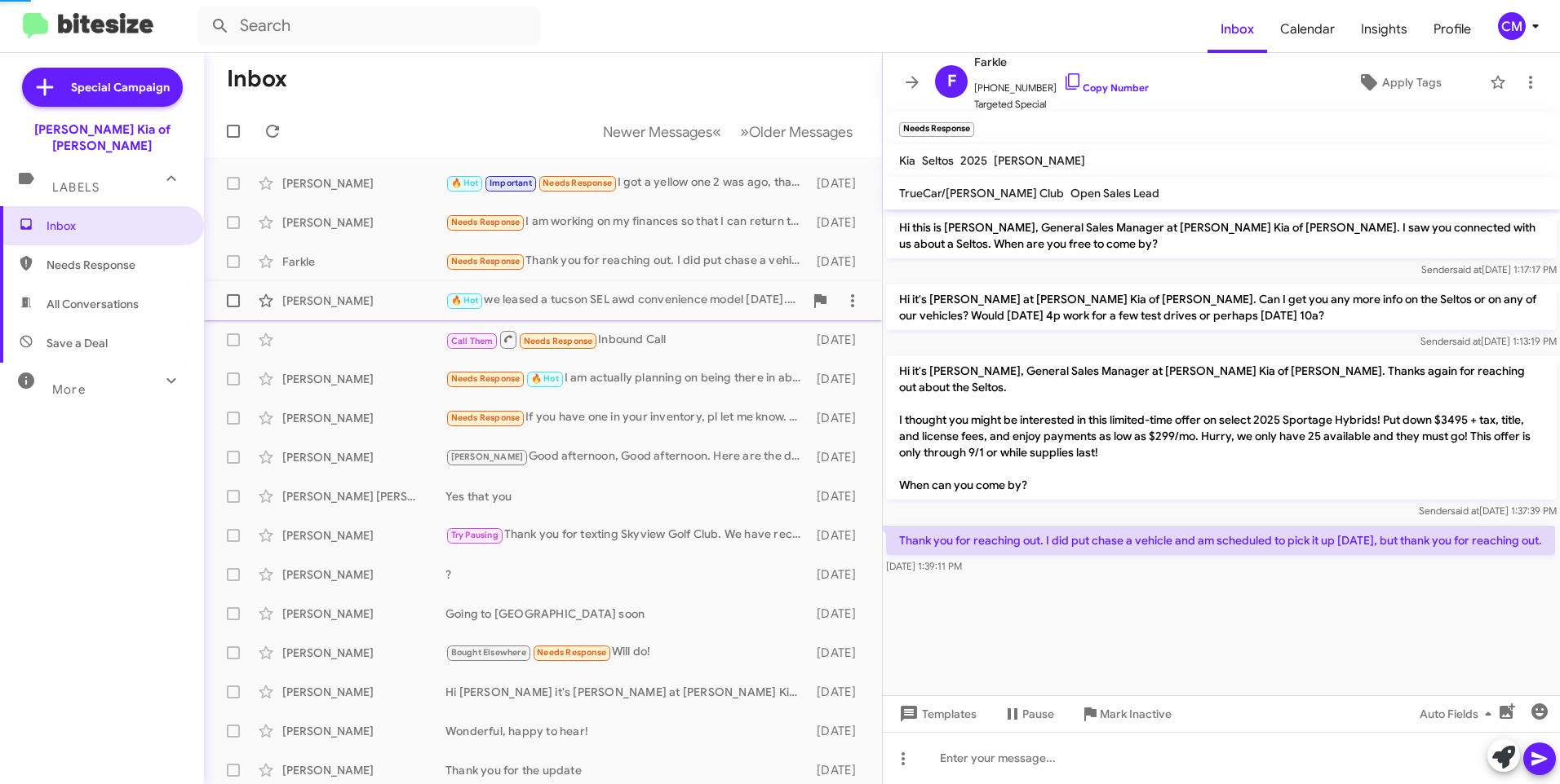
scroll to position [257, 0]
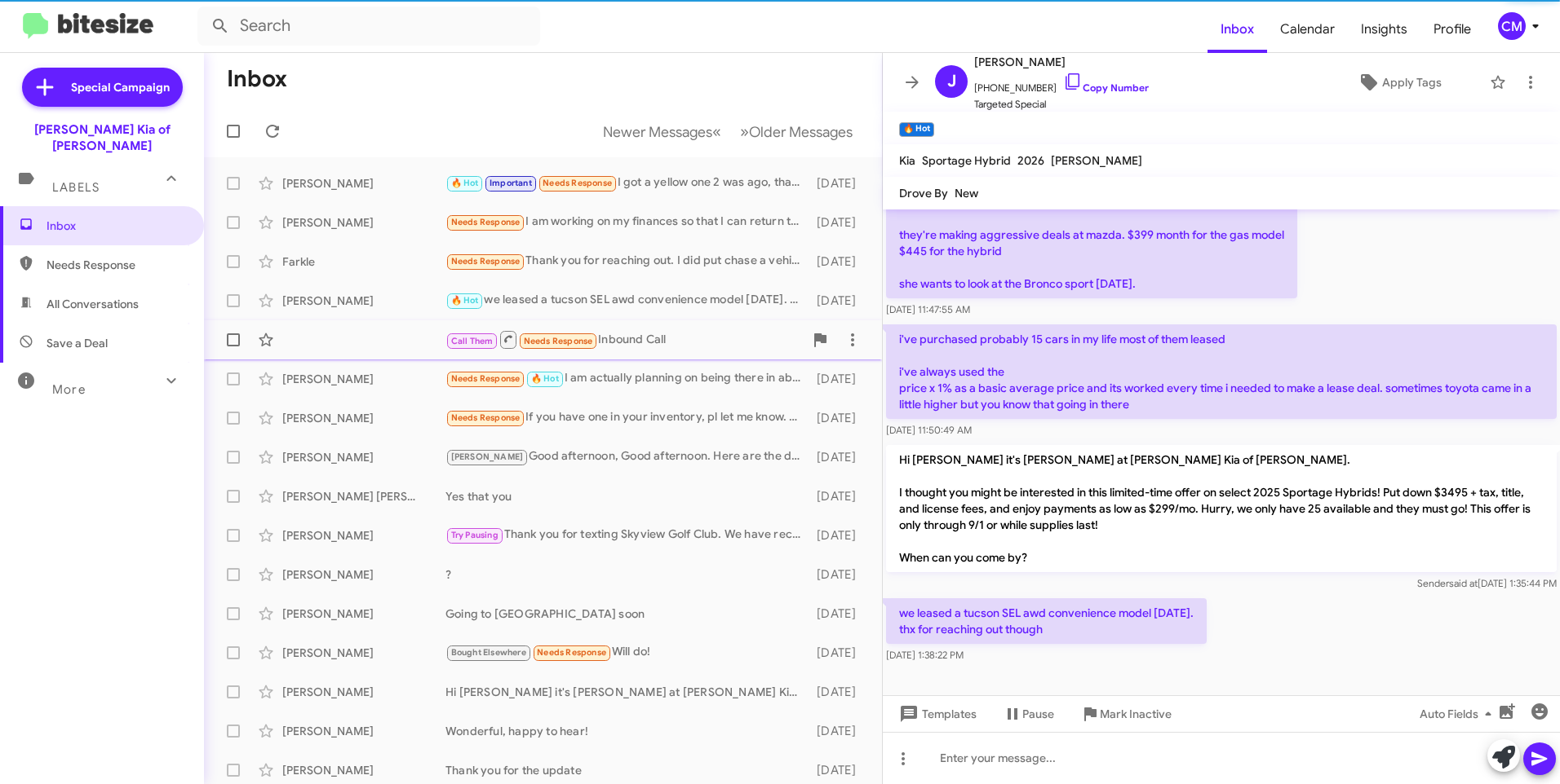
click at [337, 325] on div "Call Them Needs Response Inbound Call [DATE]" at bounding box center [542, 339] width 652 height 33
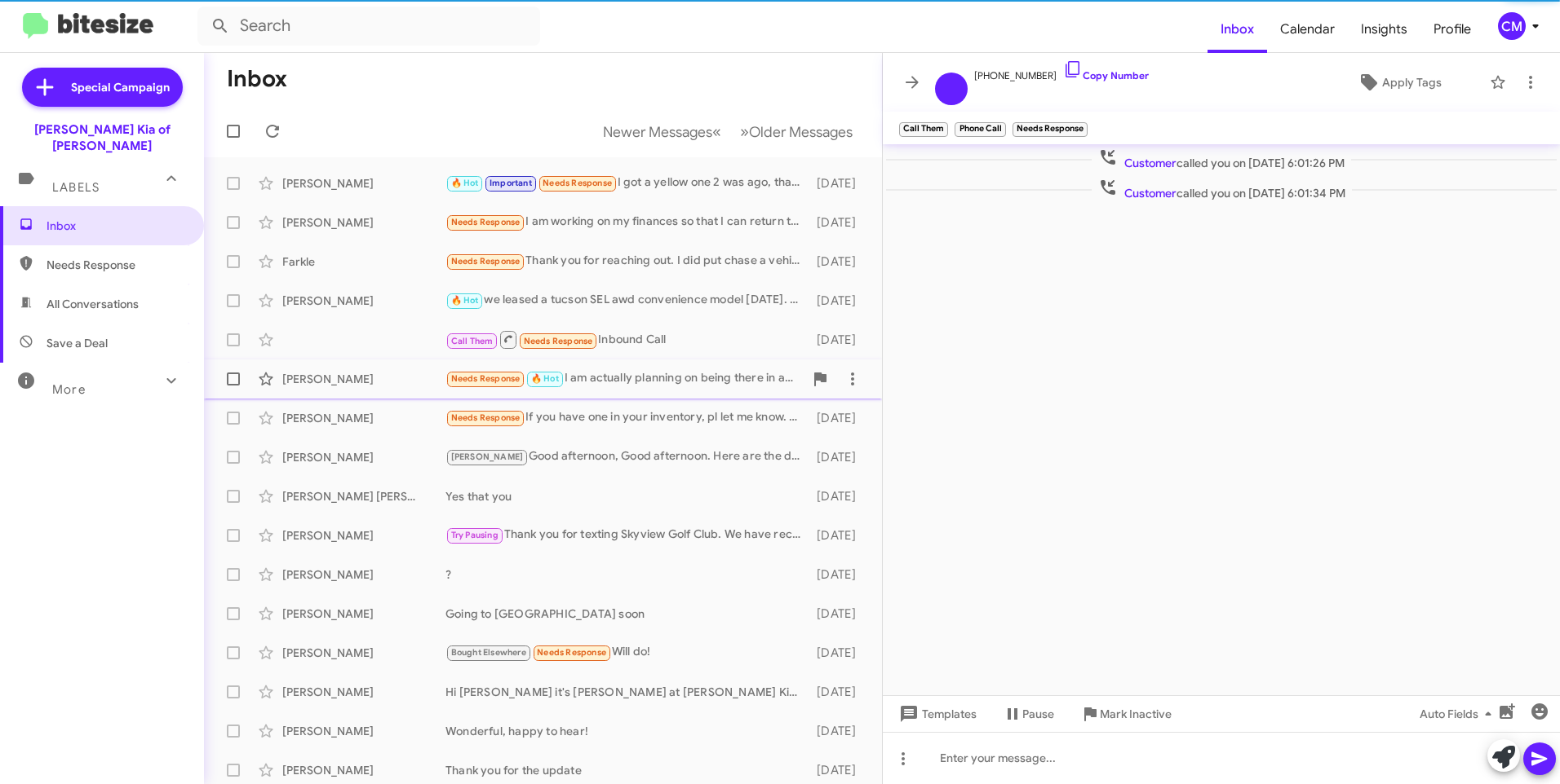
click at [337, 360] on span "[PERSON_NAME] Needs Response 🔥 Hot I am actually planning on being there in abo…" at bounding box center [543, 380] width 677 height 39
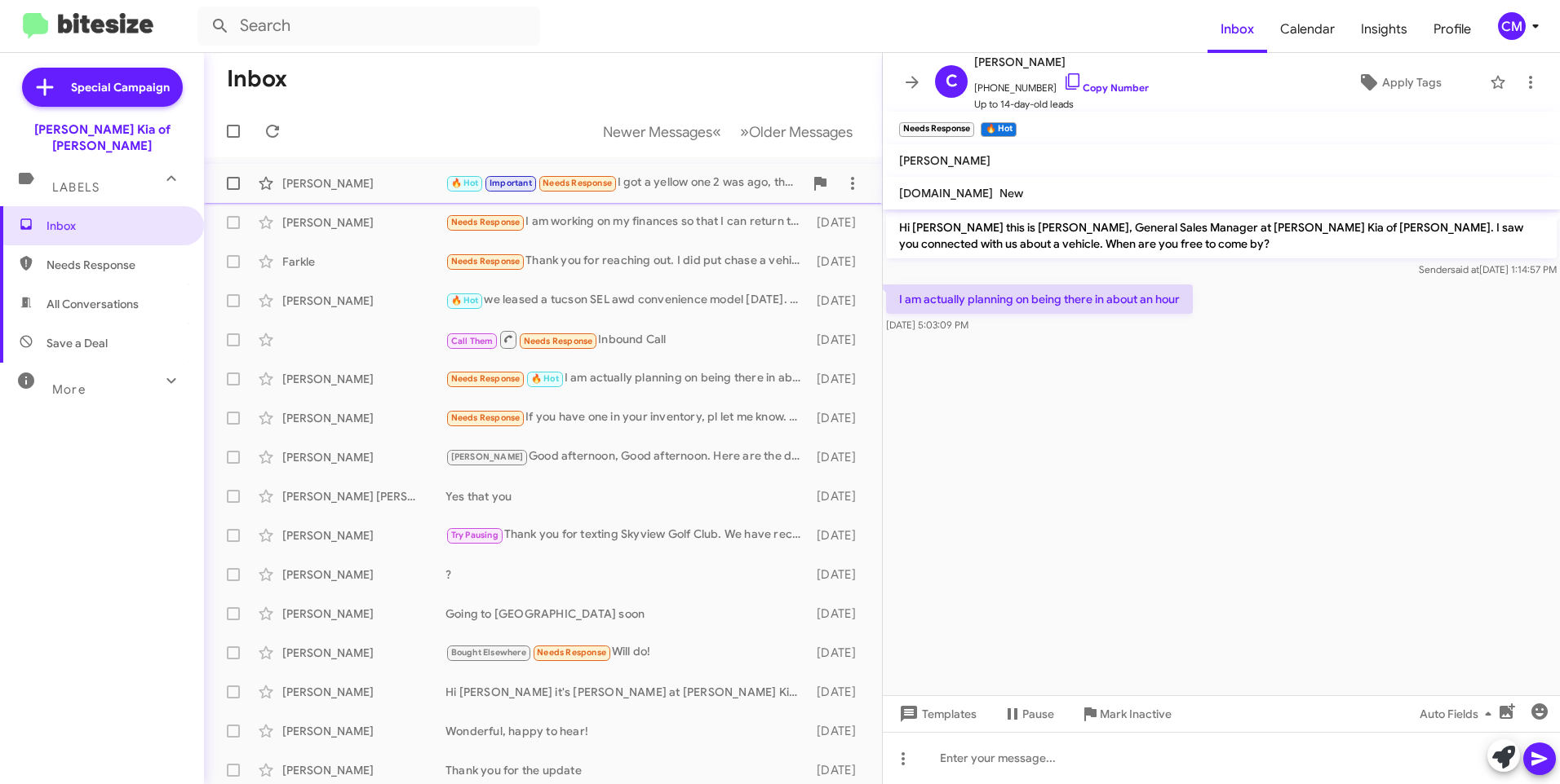
click at [389, 186] on div "[PERSON_NAME]" at bounding box center [364, 184] width 163 height 16
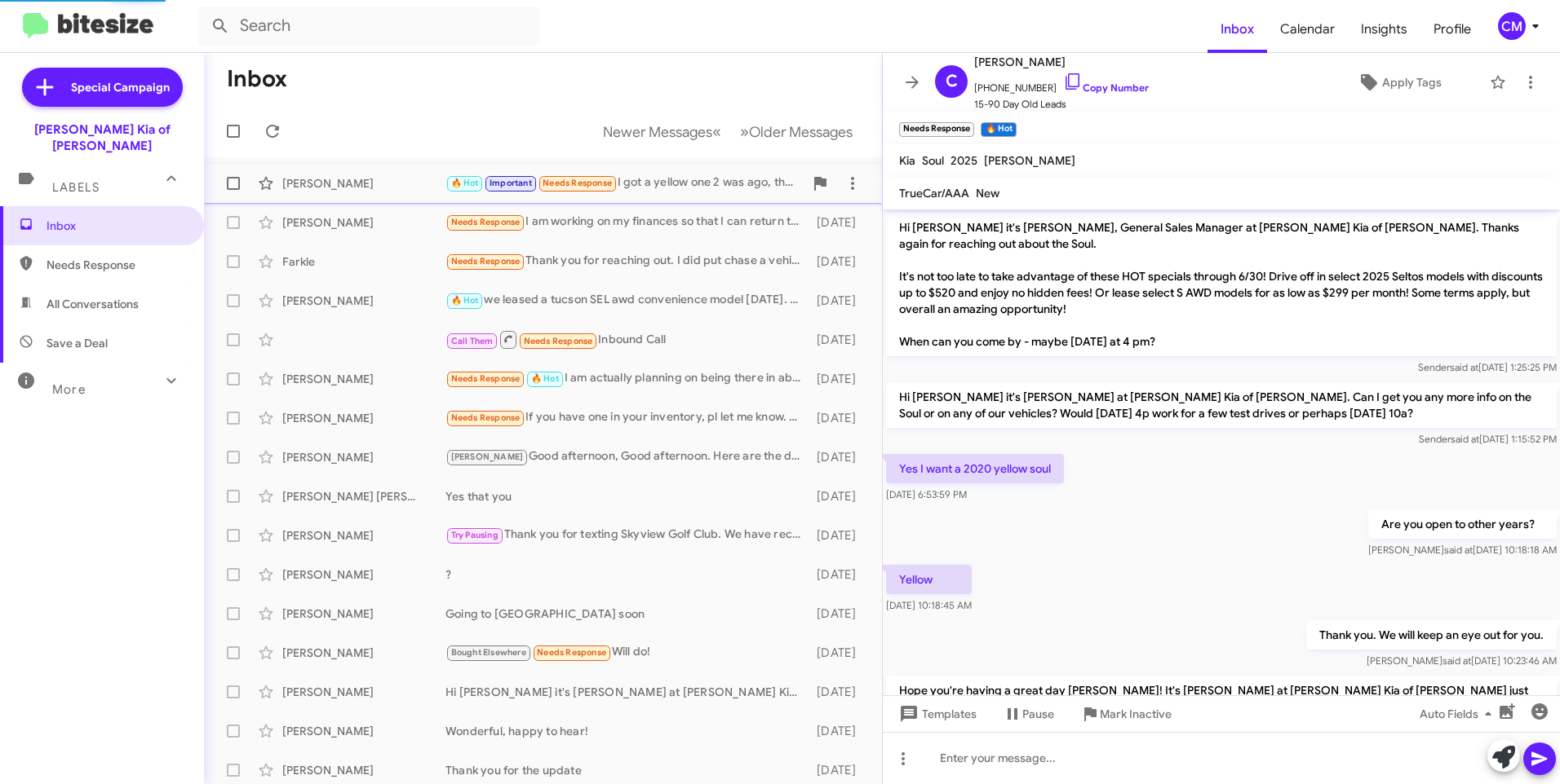
scroll to position [424, 0]
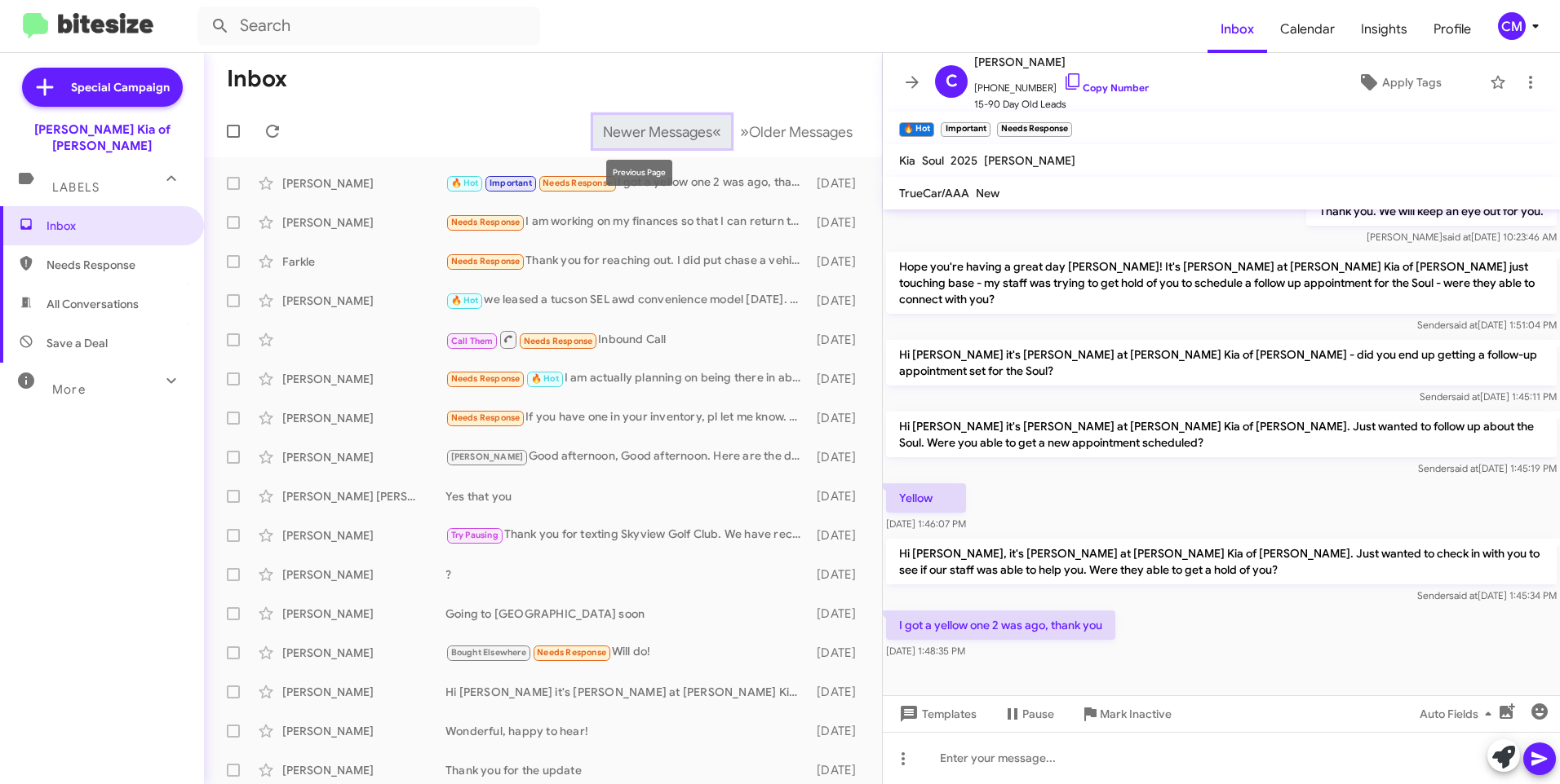
click at [712, 131] on span "«" at bounding box center [717, 131] width 9 height 20
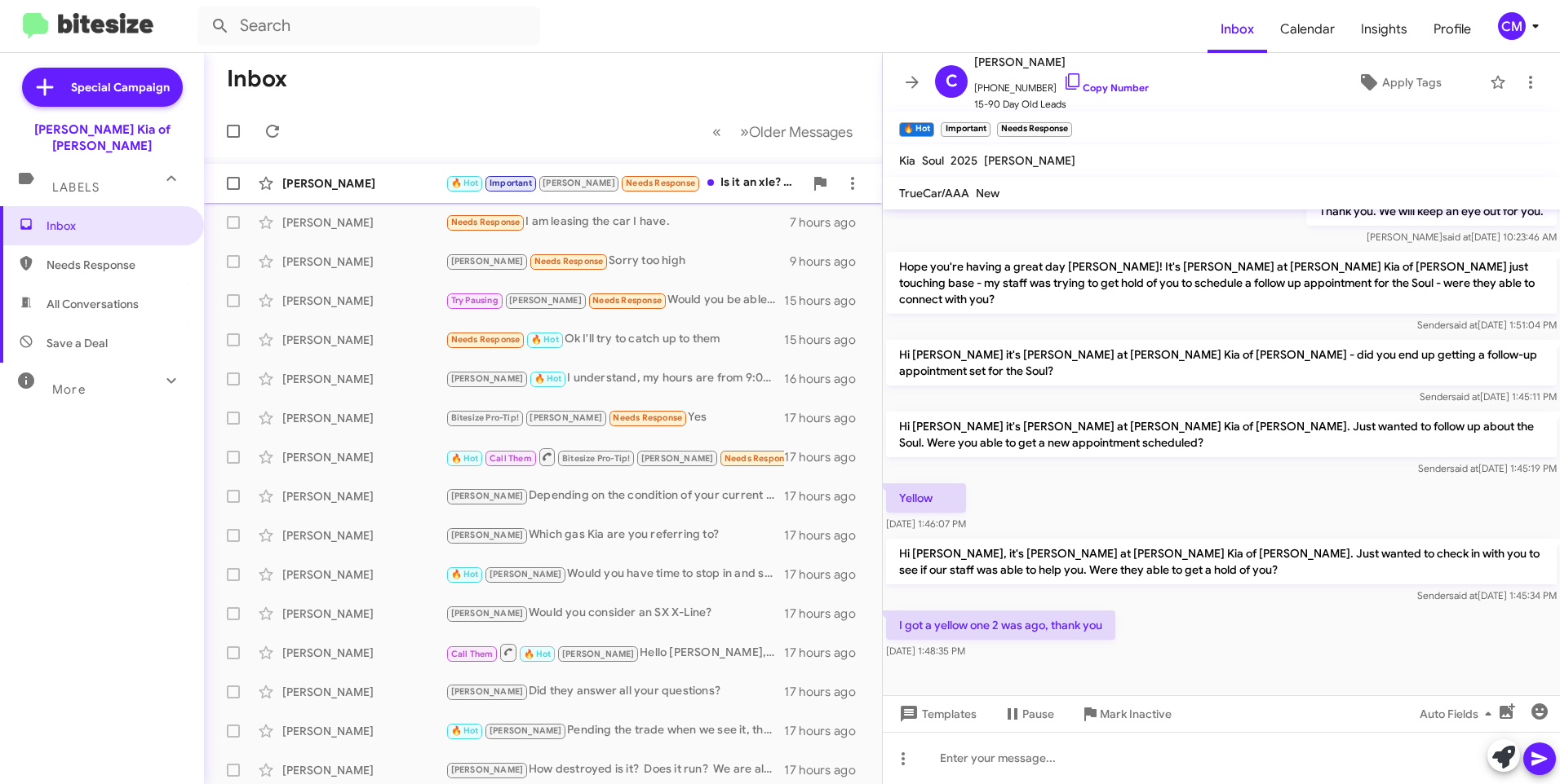
click at [704, 184] on div "🔥 Hot Important [PERSON_NAME] Needs Response Is it an xle? You're in [GEOGRAPHI…" at bounding box center [625, 183] width 358 height 19
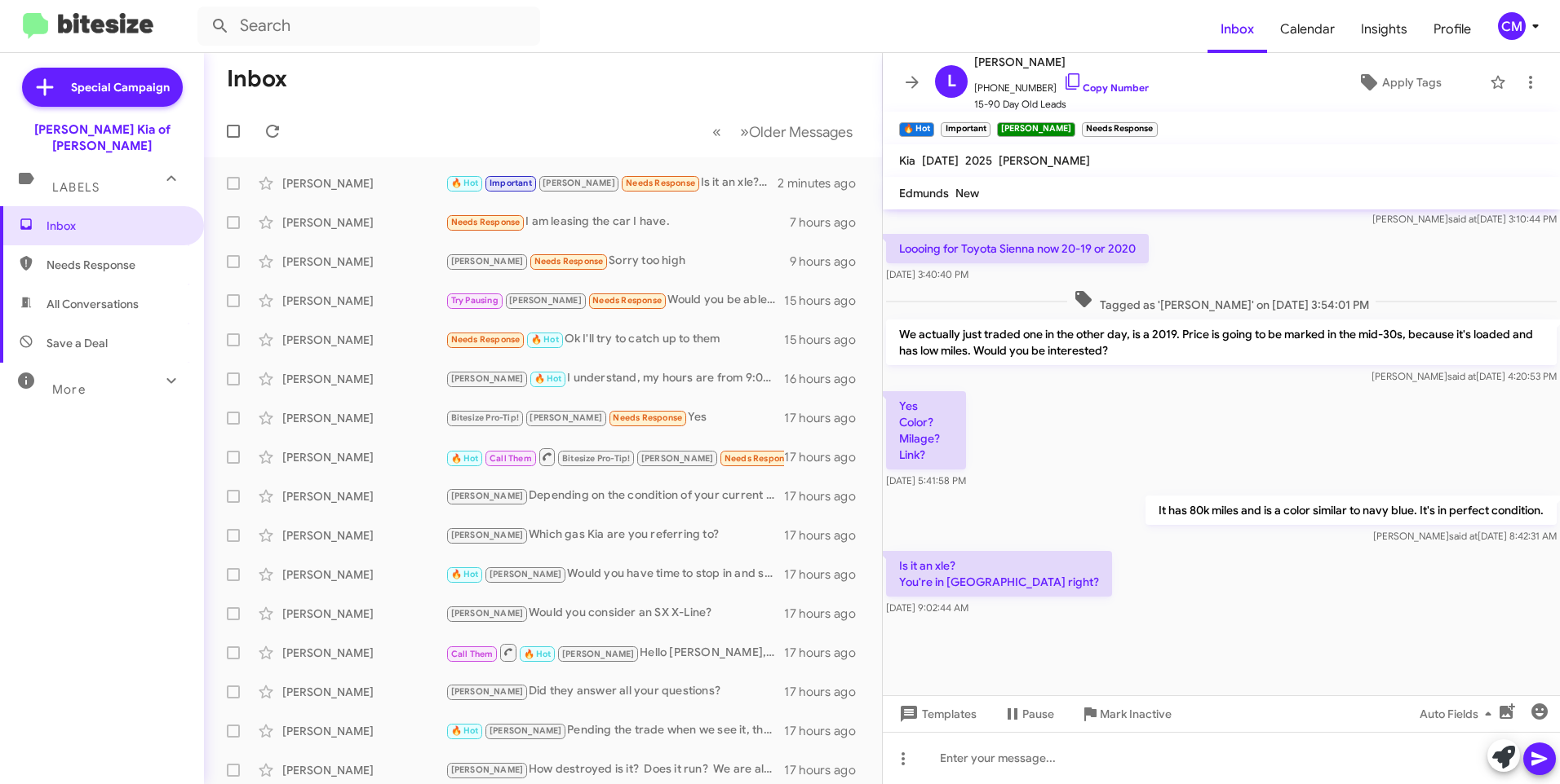
scroll to position [1799, 0]
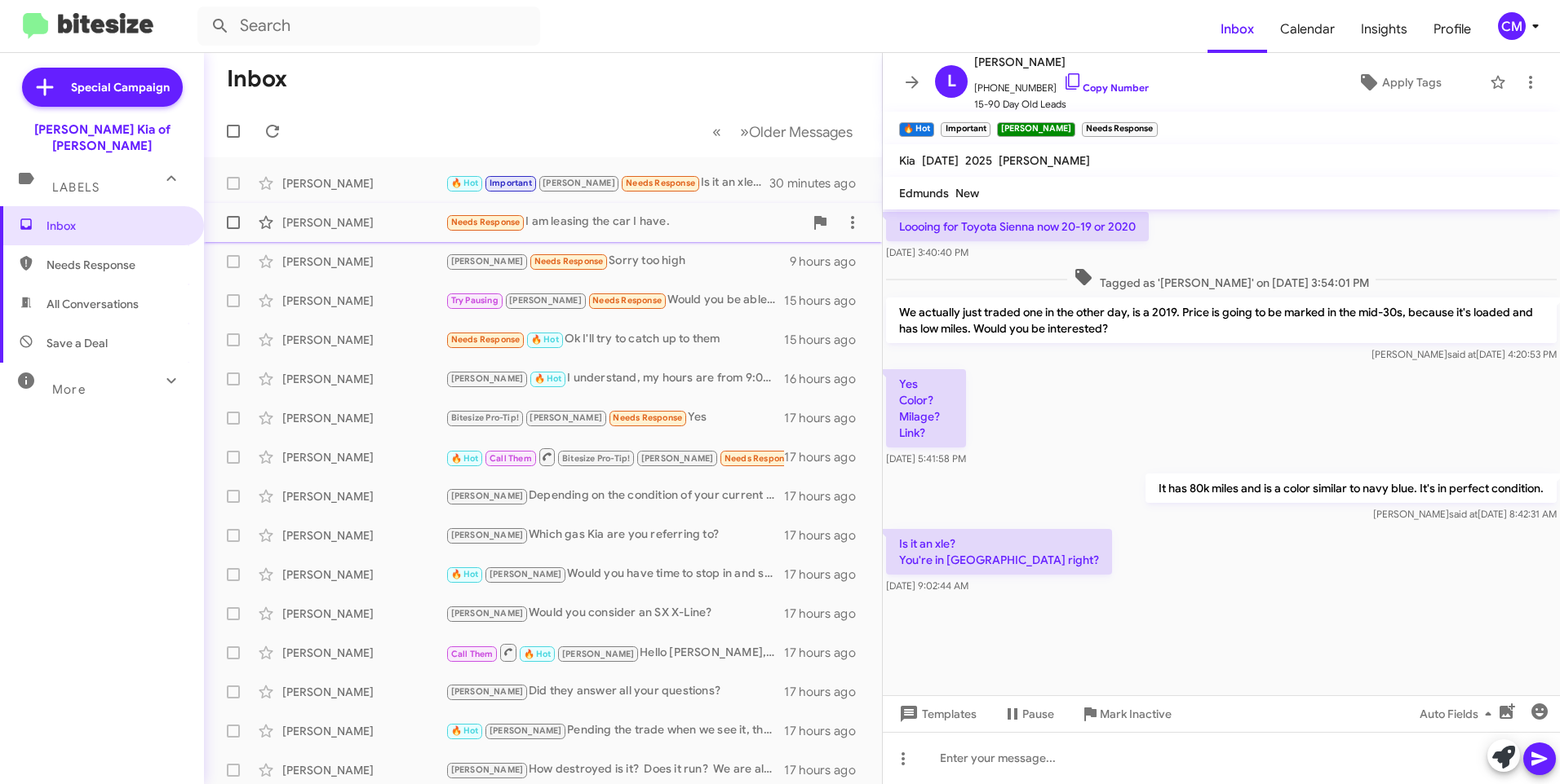
click at [560, 227] on div "Needs Response I am leasing the car I have." at bounding box center [625, 222] width 358 height 19
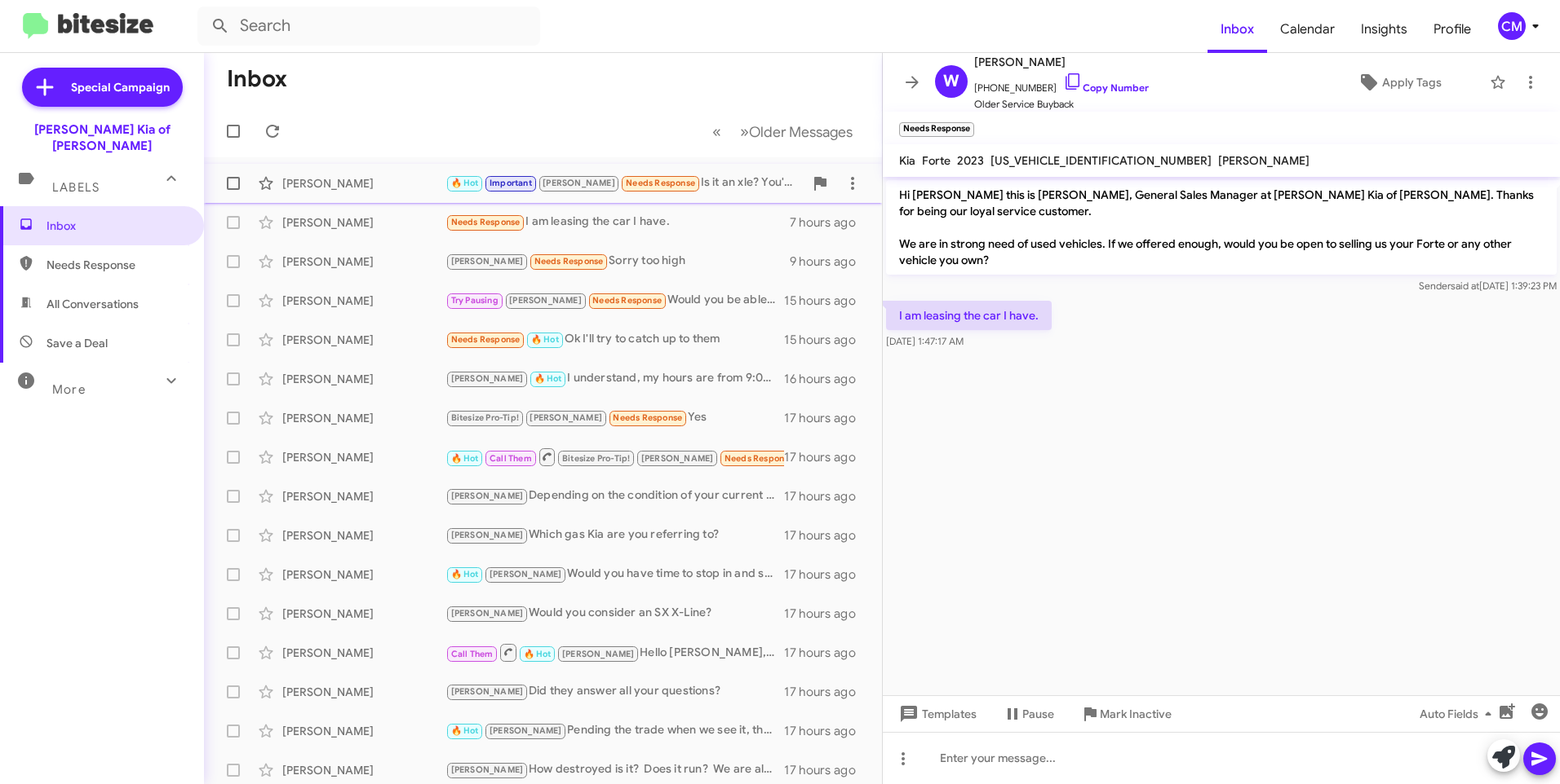
click at [411, 183] on div "[PERSON_NAME]" at bounding box center [364, 184] width 163 height 16
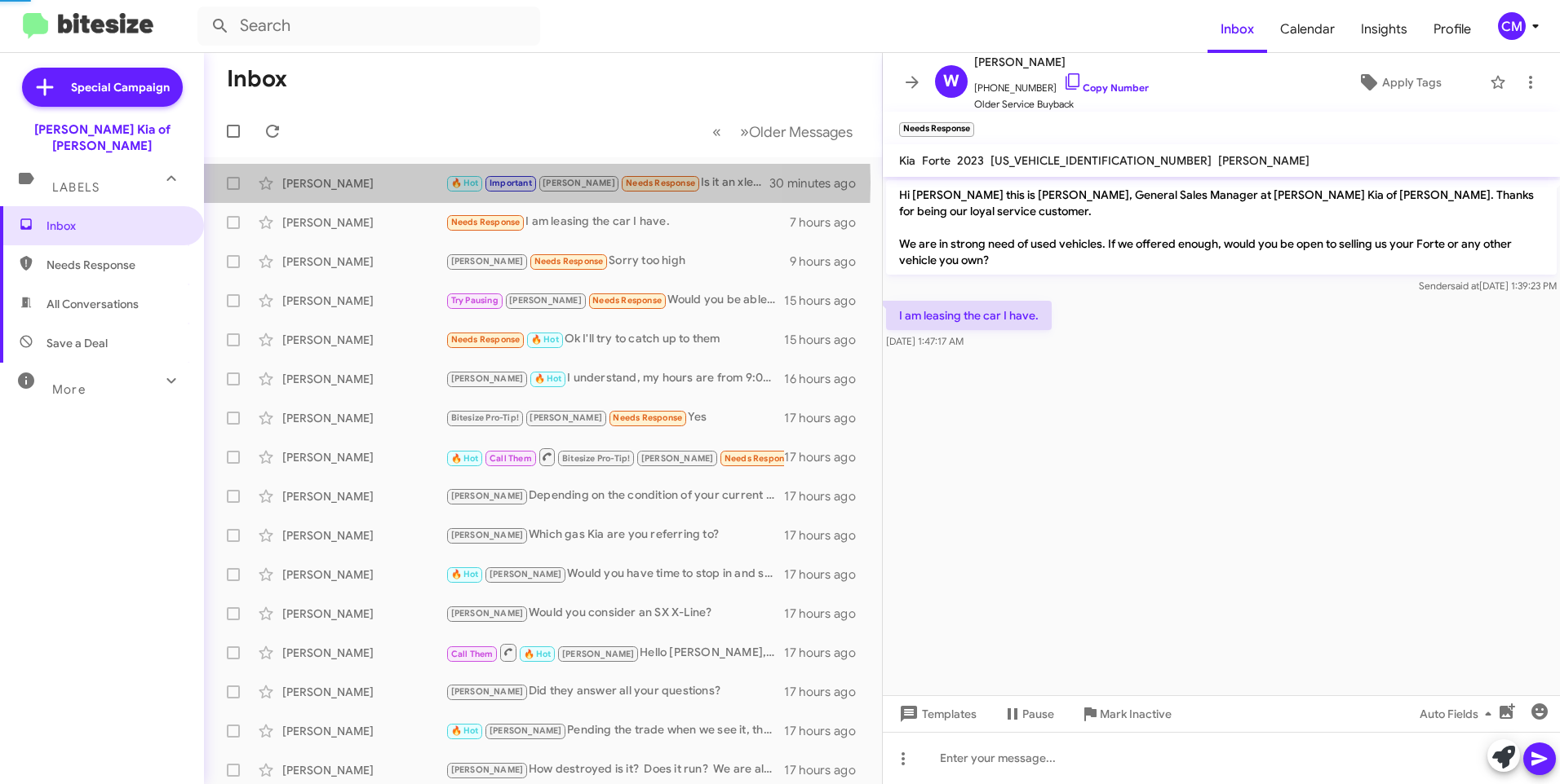
scroll to position [898, 0]
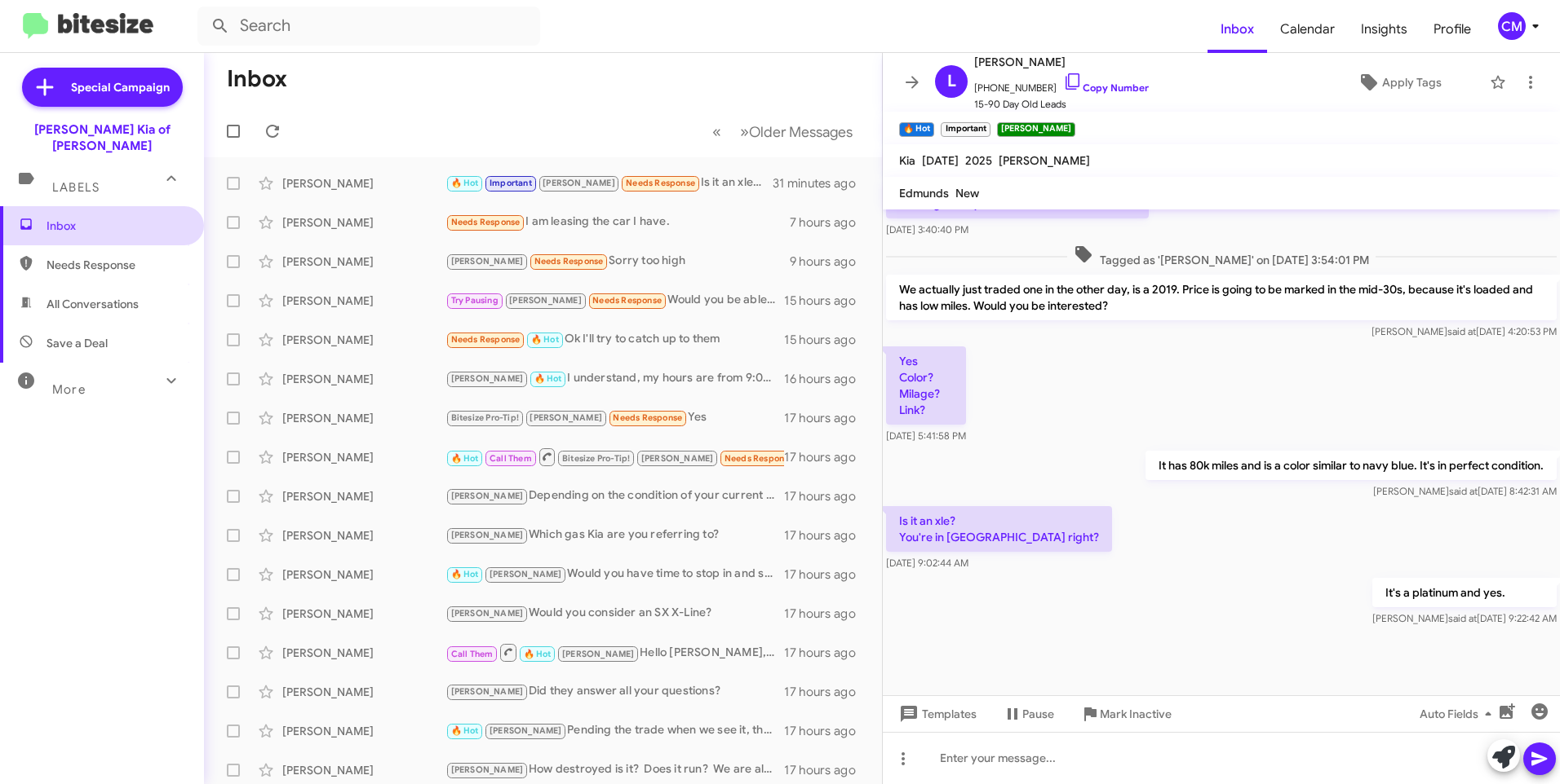
click at [109, 207] on span "Inbox" at bounding box center [102, 226] width 204 height 39
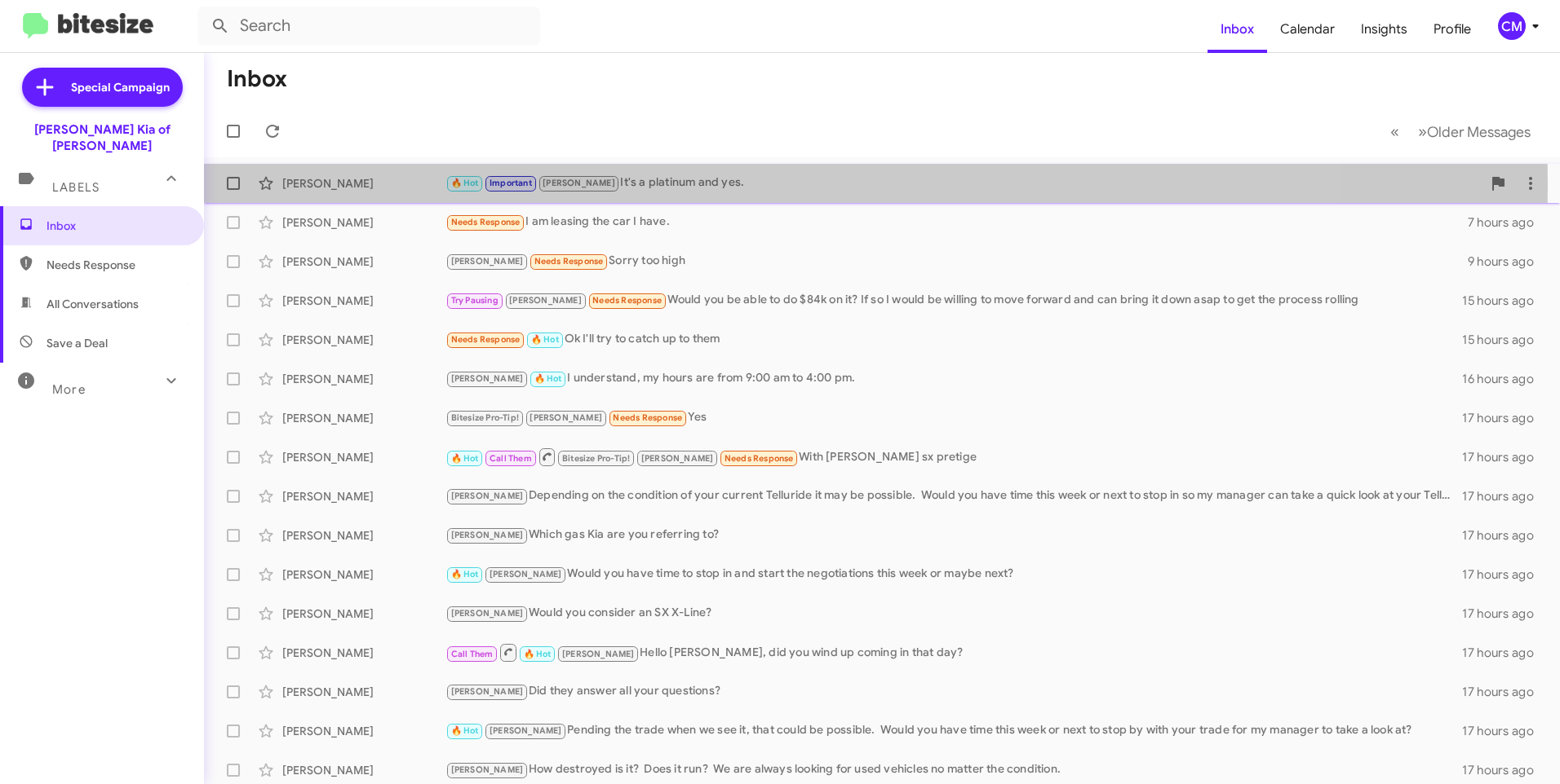
click at [408, 185] on div "[PERSON_NAME]" at bounding box center [364, 184] width 163 height 16
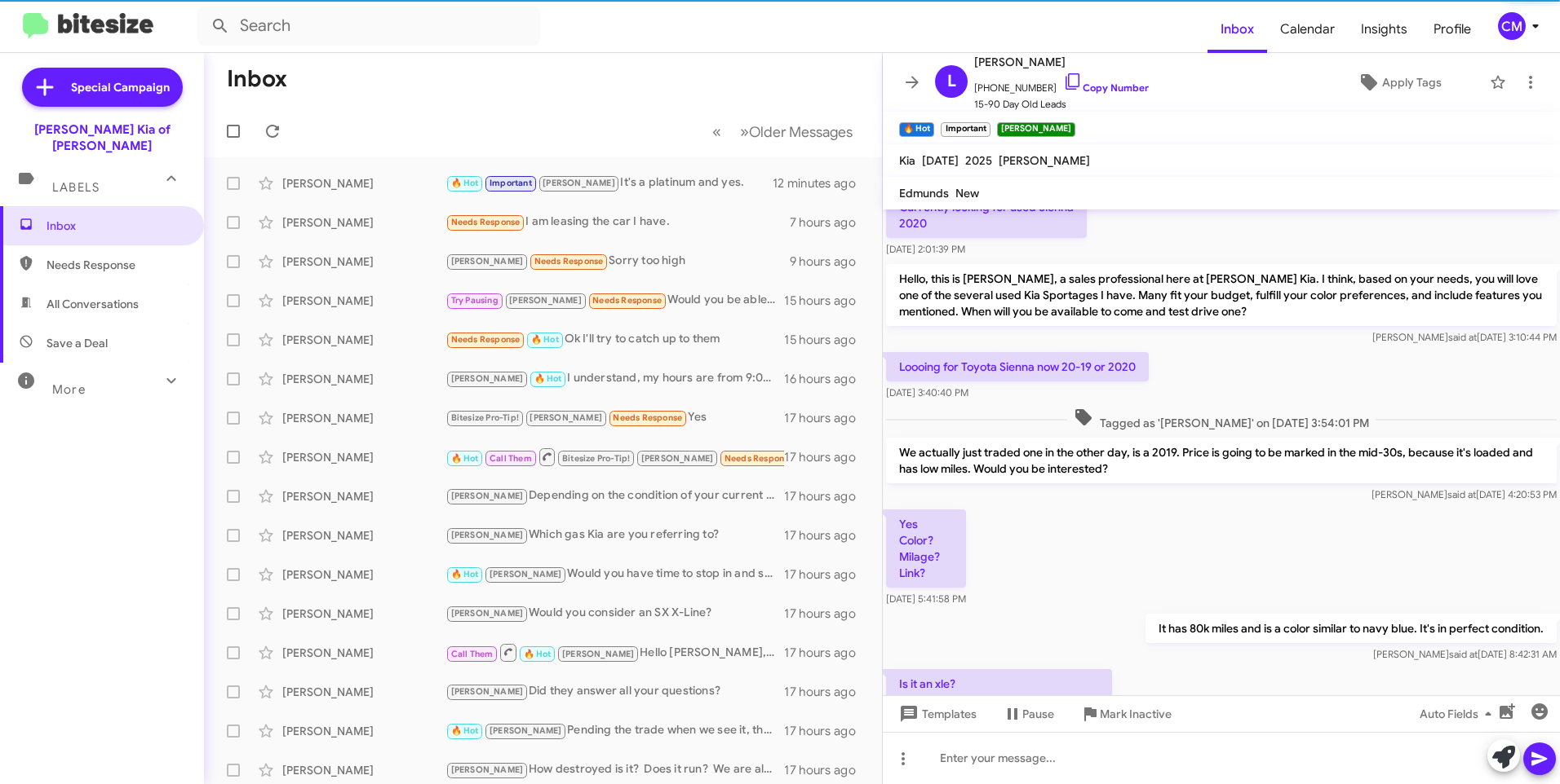
scroll to position [898, 0]
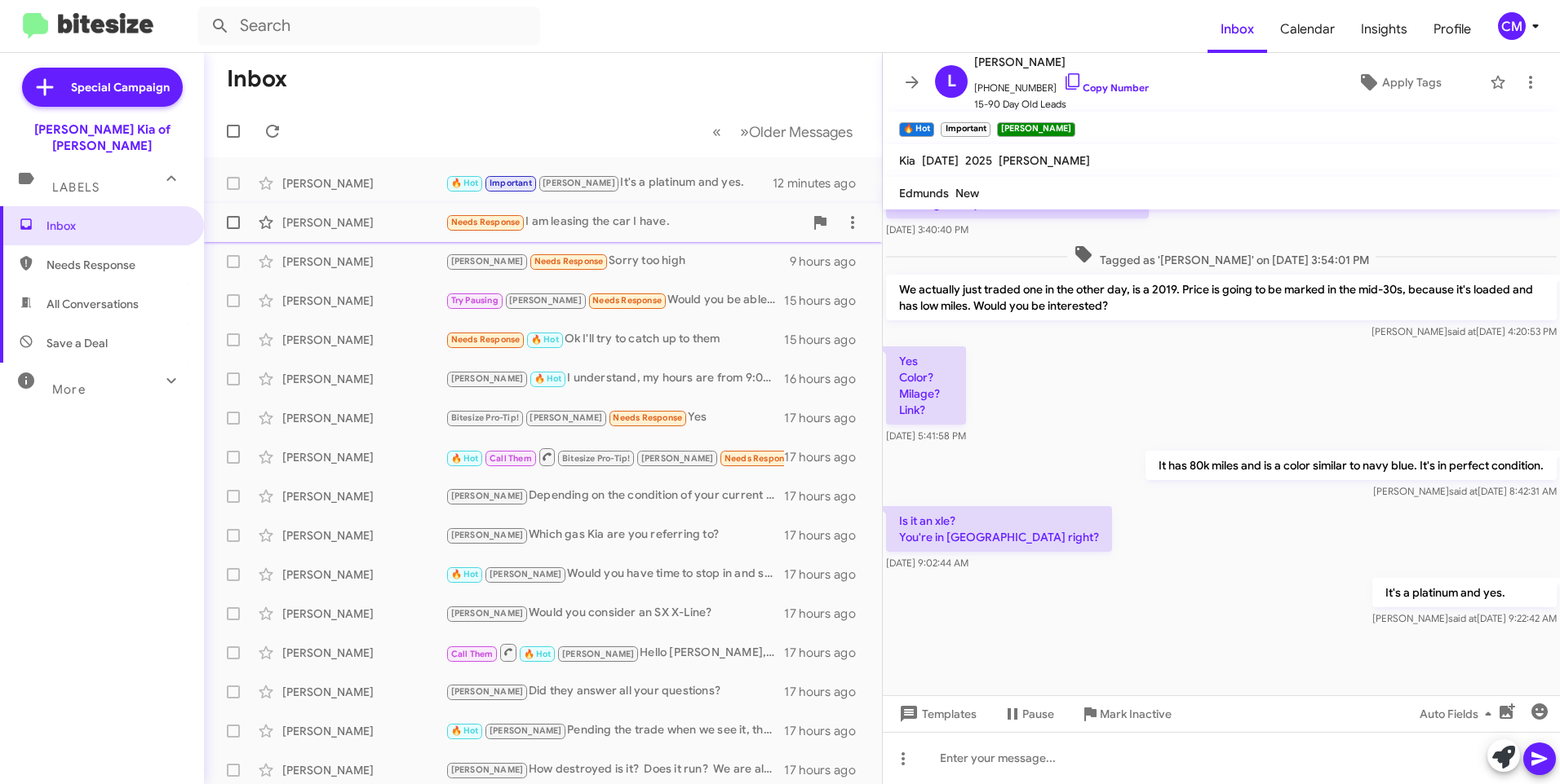
click at [418, 216] on div "[PERSON_NAME]" at bounding box center [364, 223] width 163 height 16
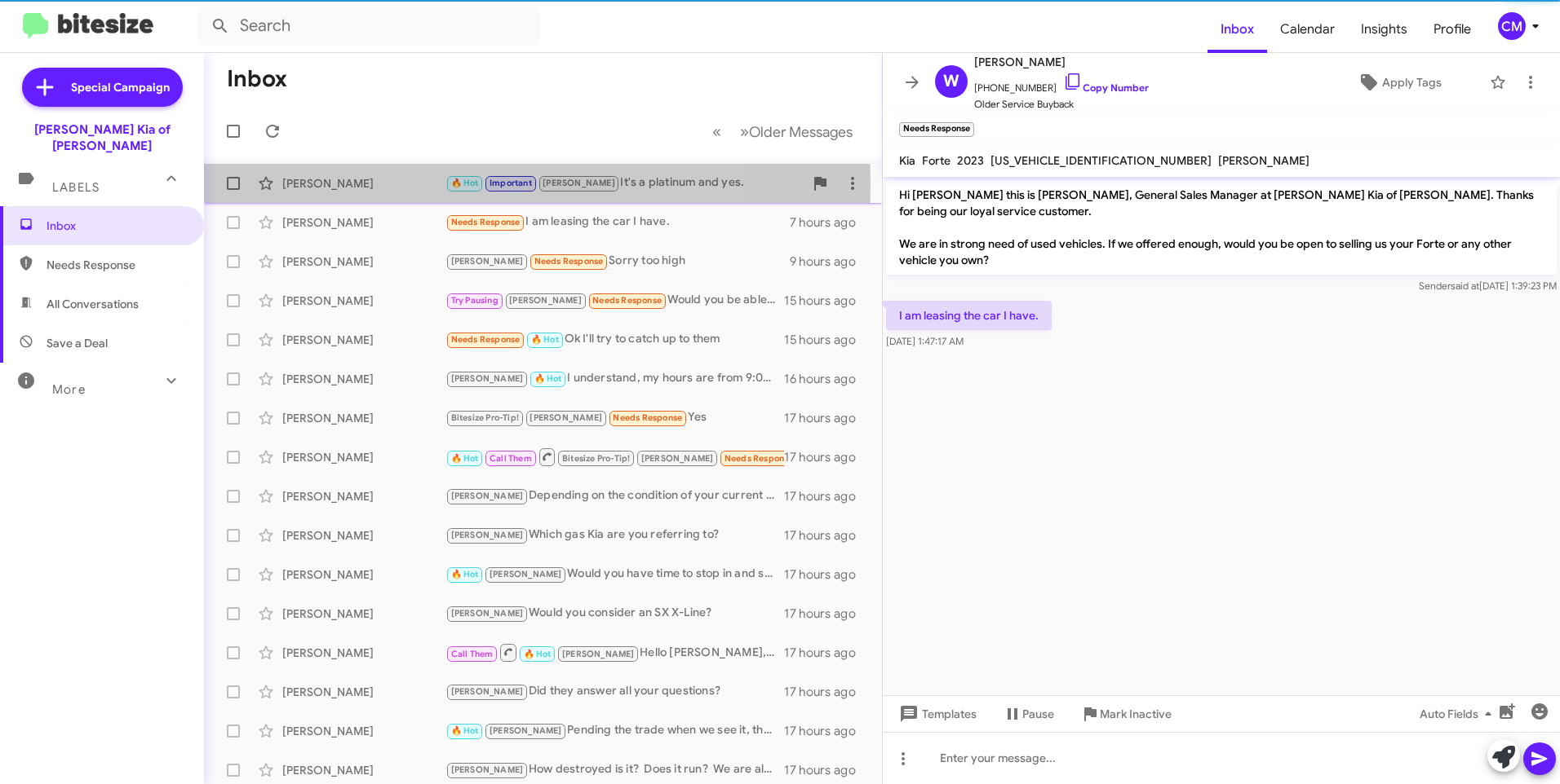
click at [392, 184] on div "[PERSON_NAME]" at bounding box center [364, 184] width 163 height 16
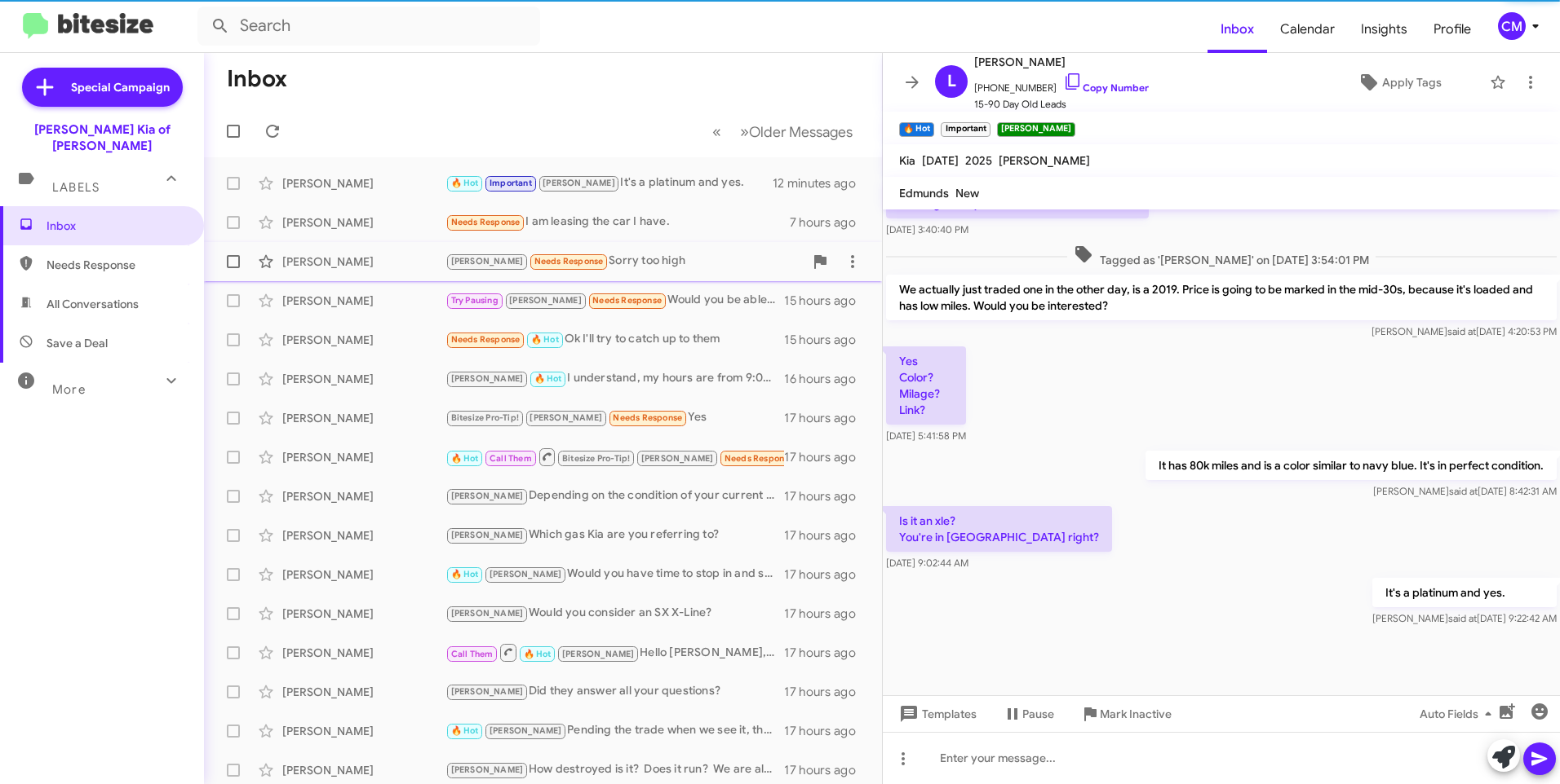
click at [451, 274] on div "[PERSON_NAME] Needs Response Sorry too high 9 hours ago" at bounding box center [542, 261] width 652 height 33
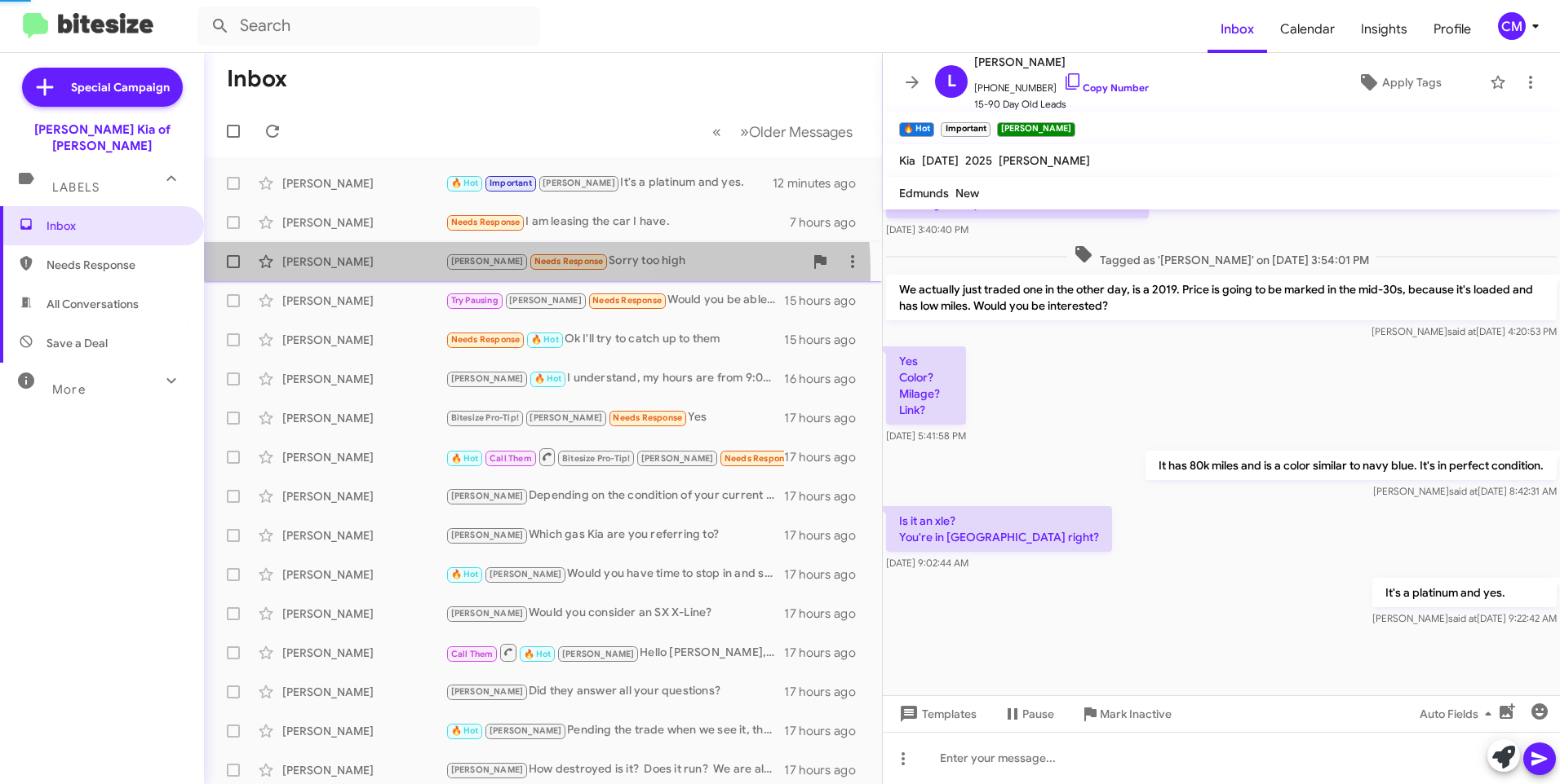
scroll to position [240, 0]
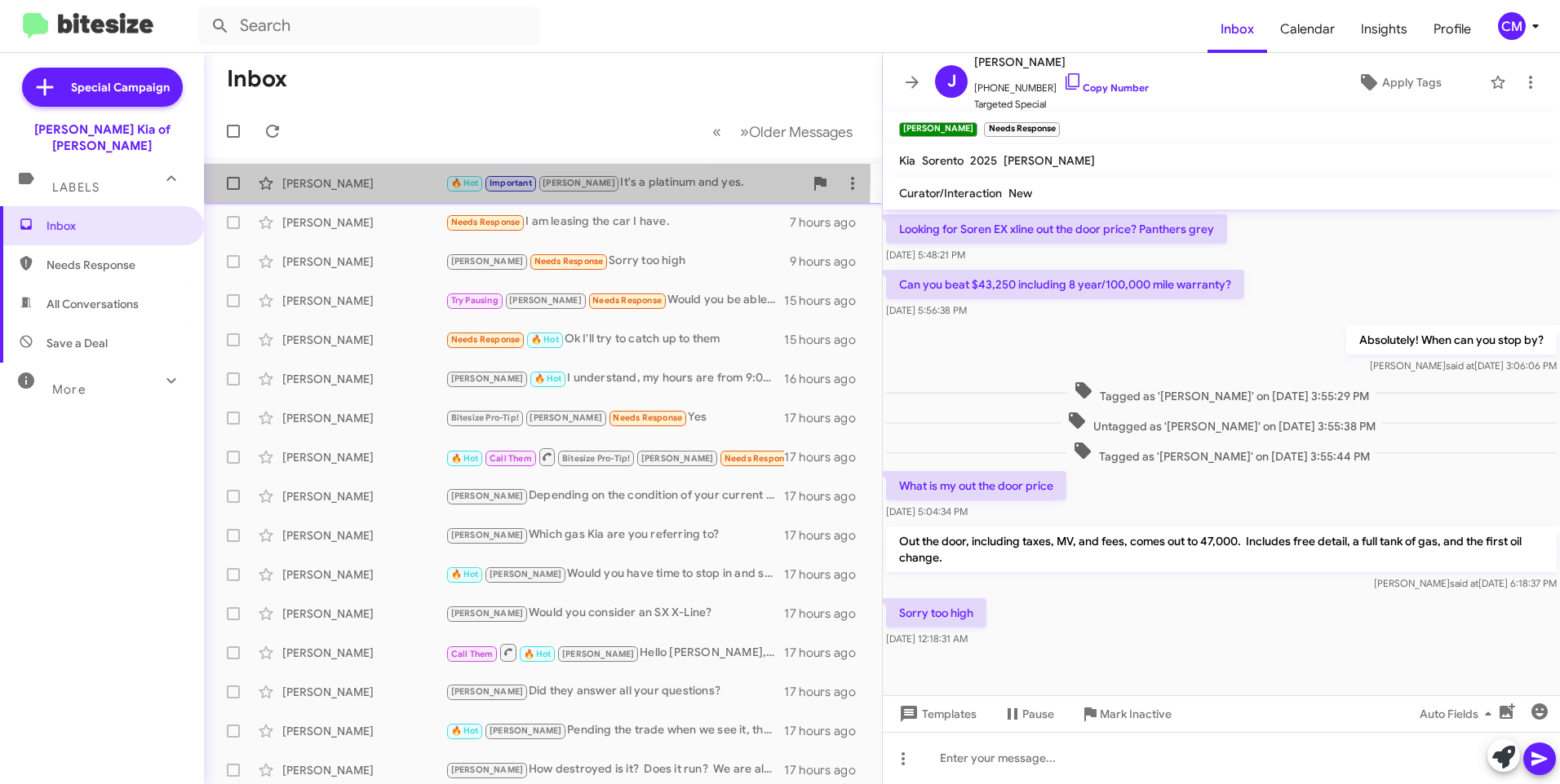
click at [376, 175] on div "[PERSON_NAME] 🔥 Hot Important [PERSON_NAME] It's a platinum and yes. 12 minutes…" at bounding box center [542, 184] width 652 height 33
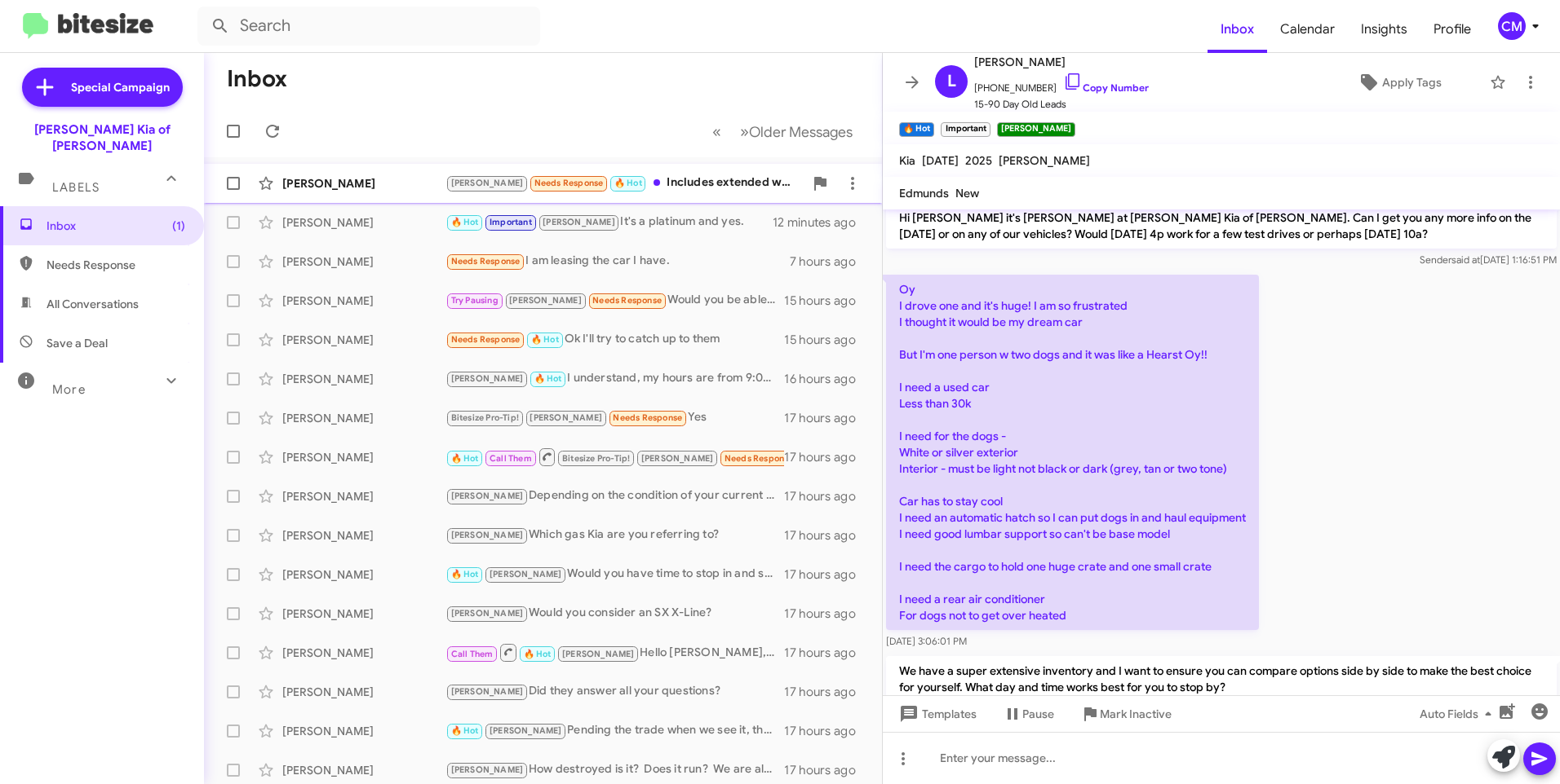
click at [702, 184] on div "[PERSON_NAME] Needs Response 🔥 Hot Includes extended warranty" at bounding box center [625, 183] width 358 height 19
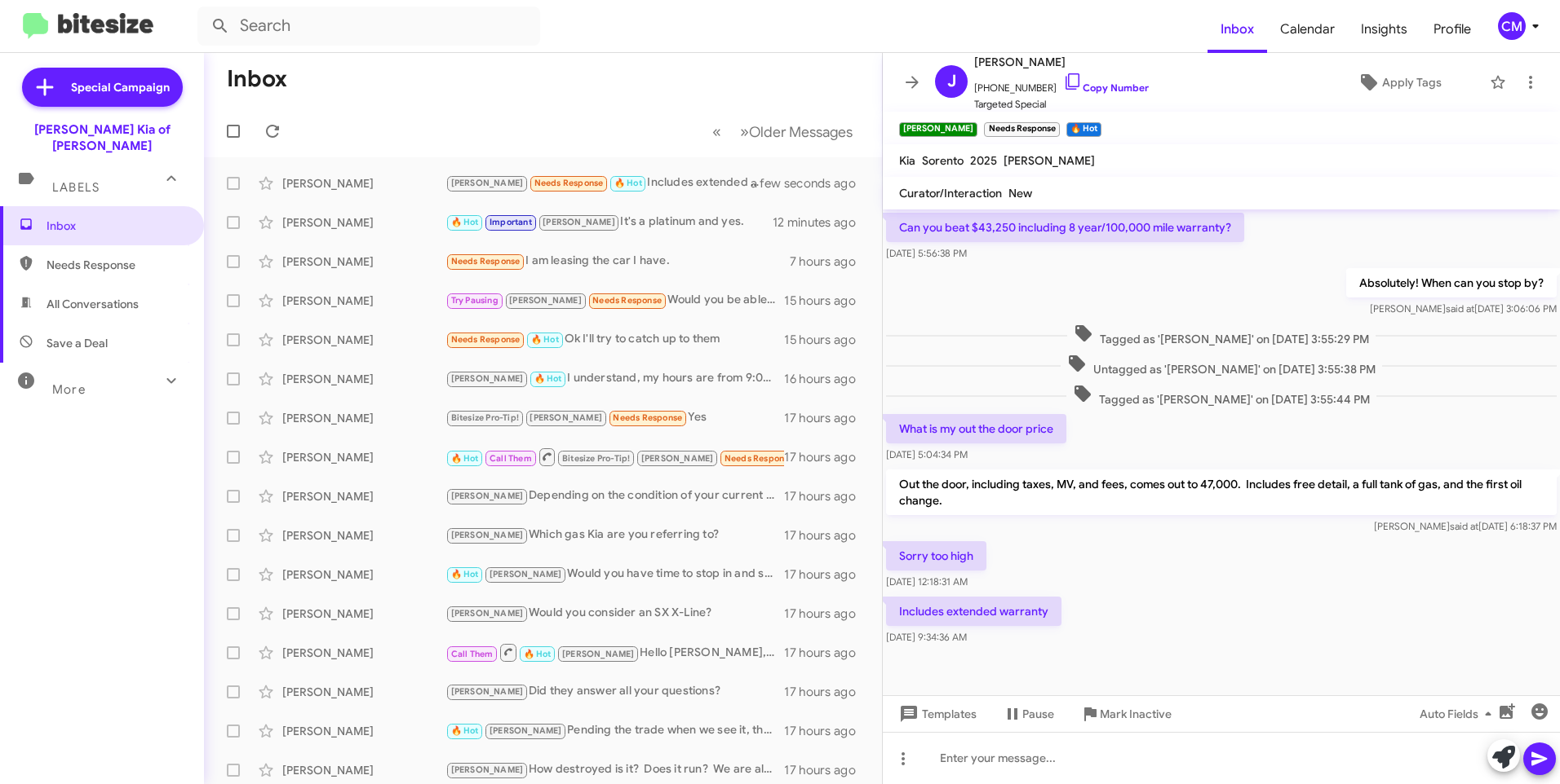
scroll to position [299, 0]
click at [677, 187] on div "[PERSON_NAME] Needs Response 🔥 Hot Includes extended warranty" at bounding box center [625, 183] width 358 height 19
click at [275, 129] on icon at bounding box center [272, 131] width 13 height 13
click at [1028, 159] on span "[PERSON_NAME]" at bounding box center [1049, 160] width 91 height 14
click at [989, 161] on span "2025" at bounding box center [983, 160] width 27 height 14
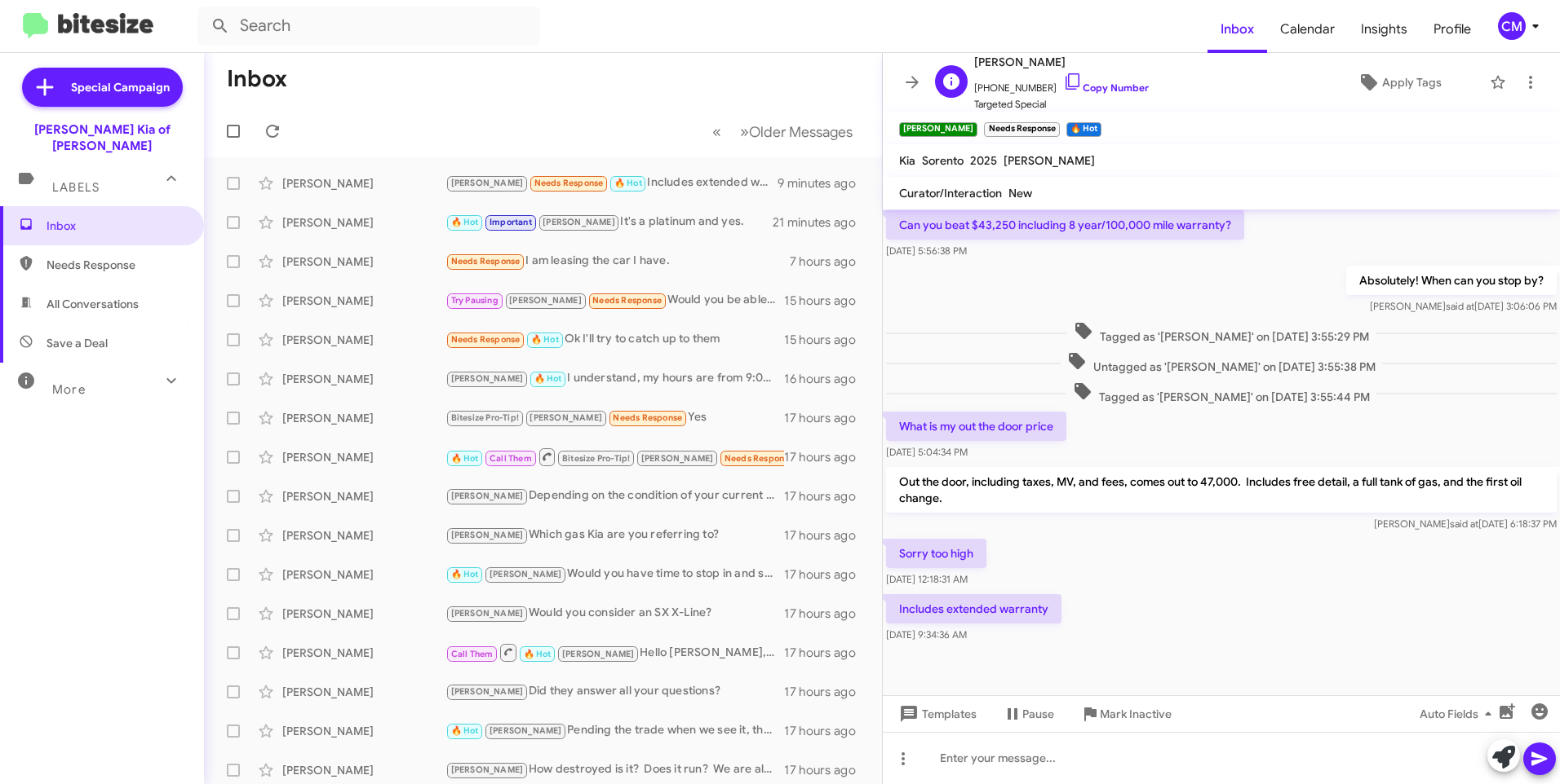
click at [1009, 83] on span "[PHONE_NUMBER] Copy Number" at bounding box center [1062, 84] width 175 height 24
click at [1109, 85] on link "Copy Number" at bounding box center [1105, 88] width 86 height 12
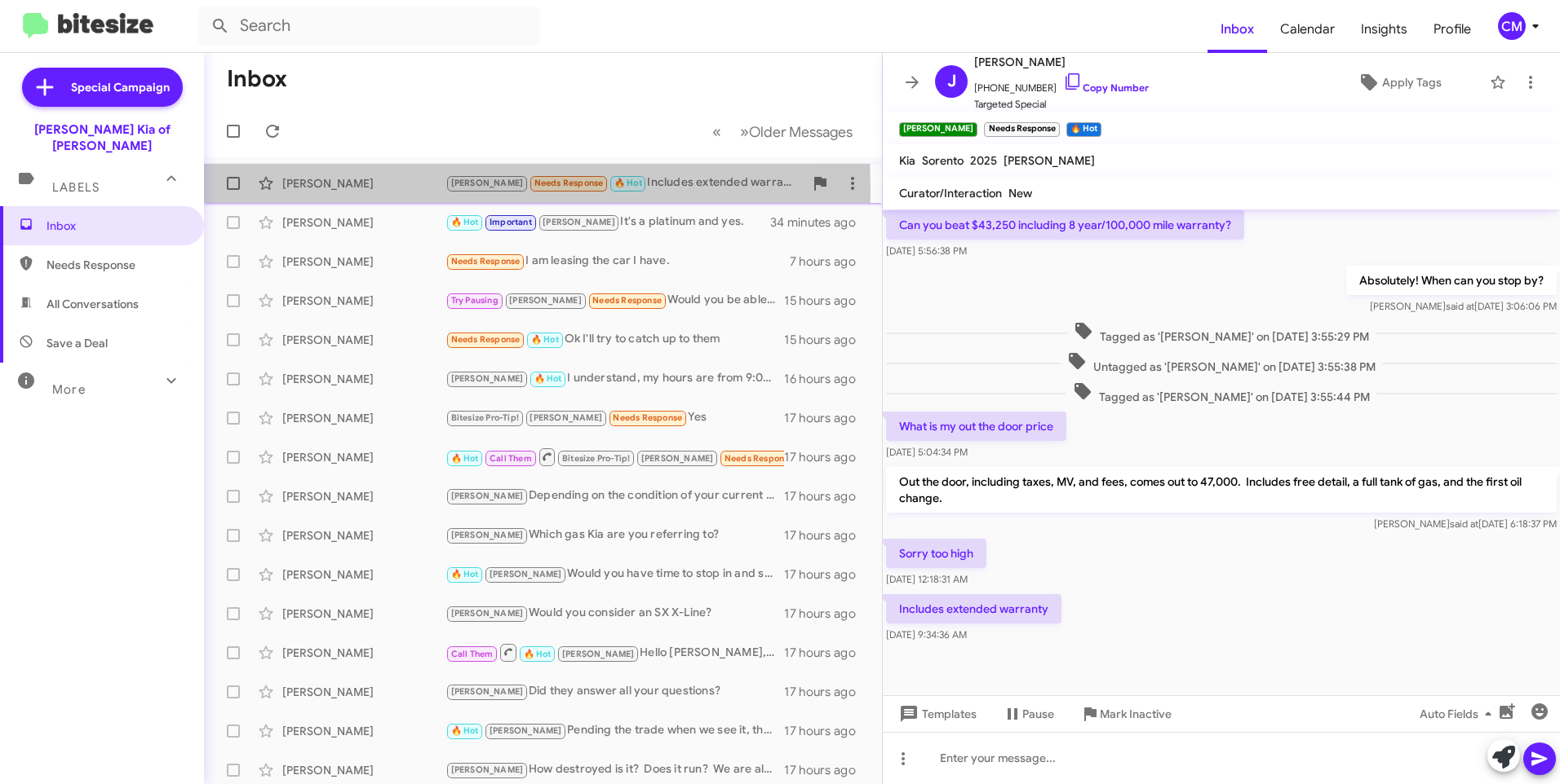
click at [324, 191] on div "[PERSON_NAME]" at bounding box center [364, 184] width 163 height 16
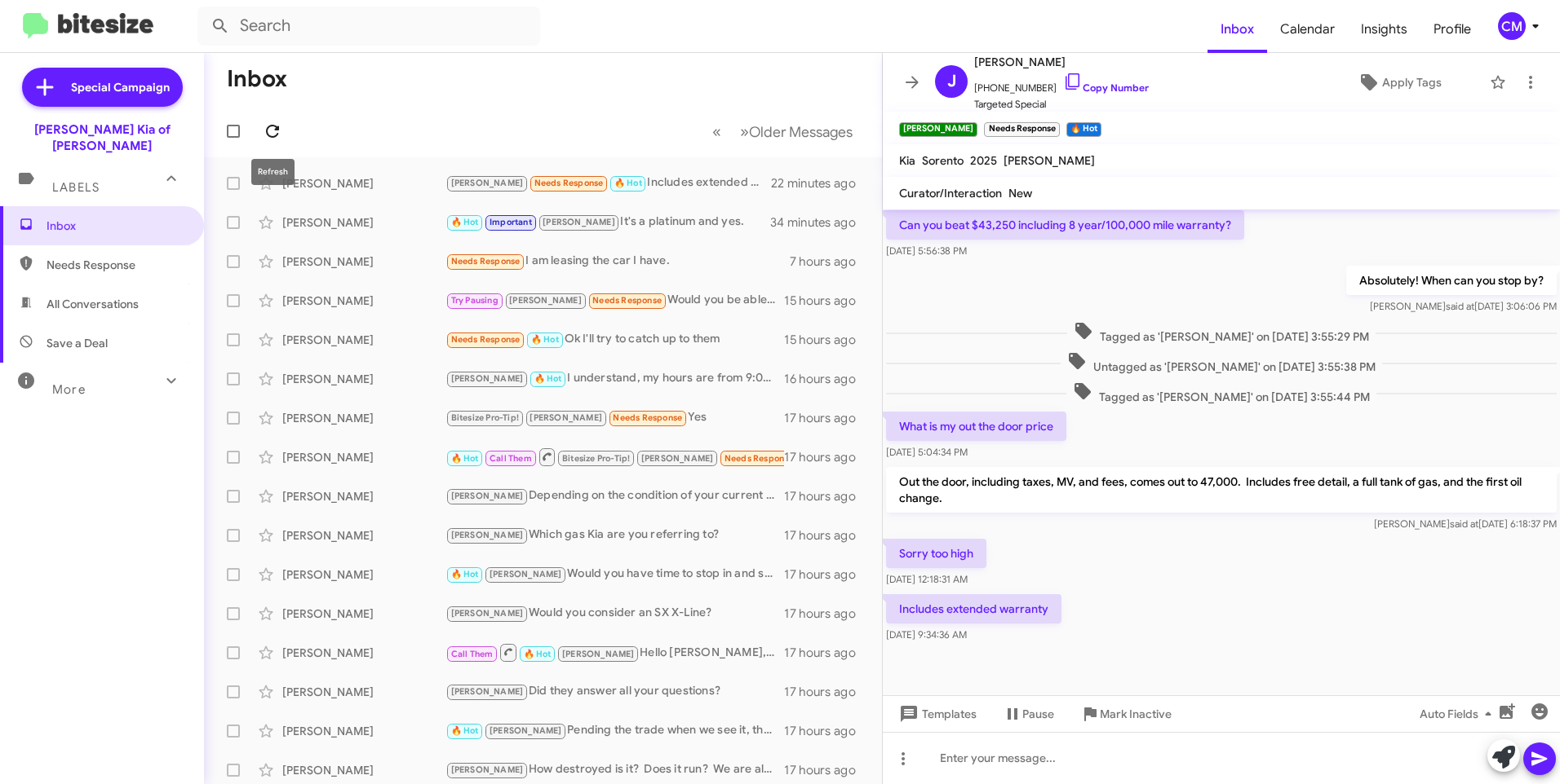
click at [284, 135] on span at bounding box center [272, 131] width 33 height 20
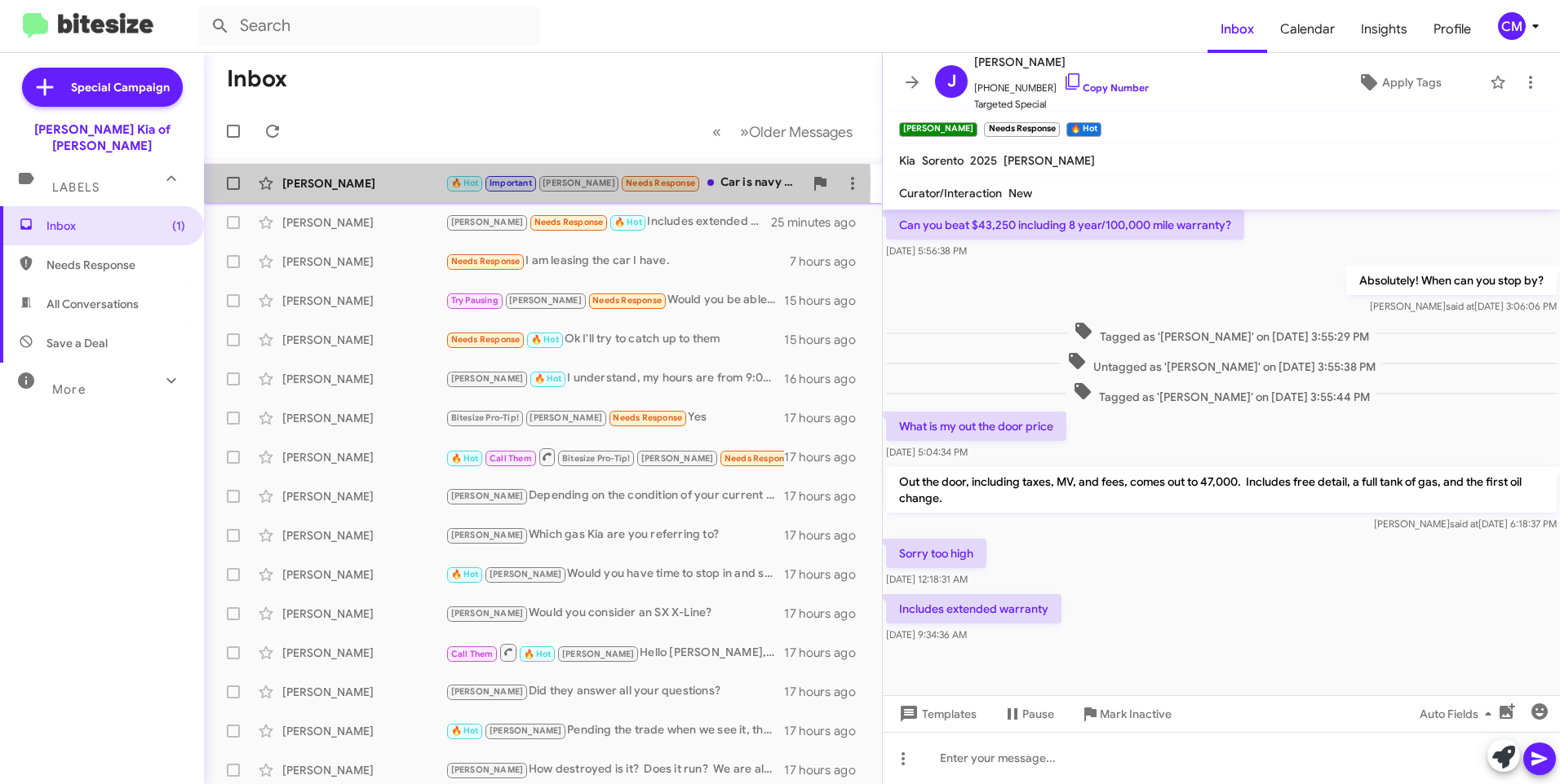
click at [383, 183] on div "[PERSON_NAME]" at bounding box center [364, 184] width 163 height 16
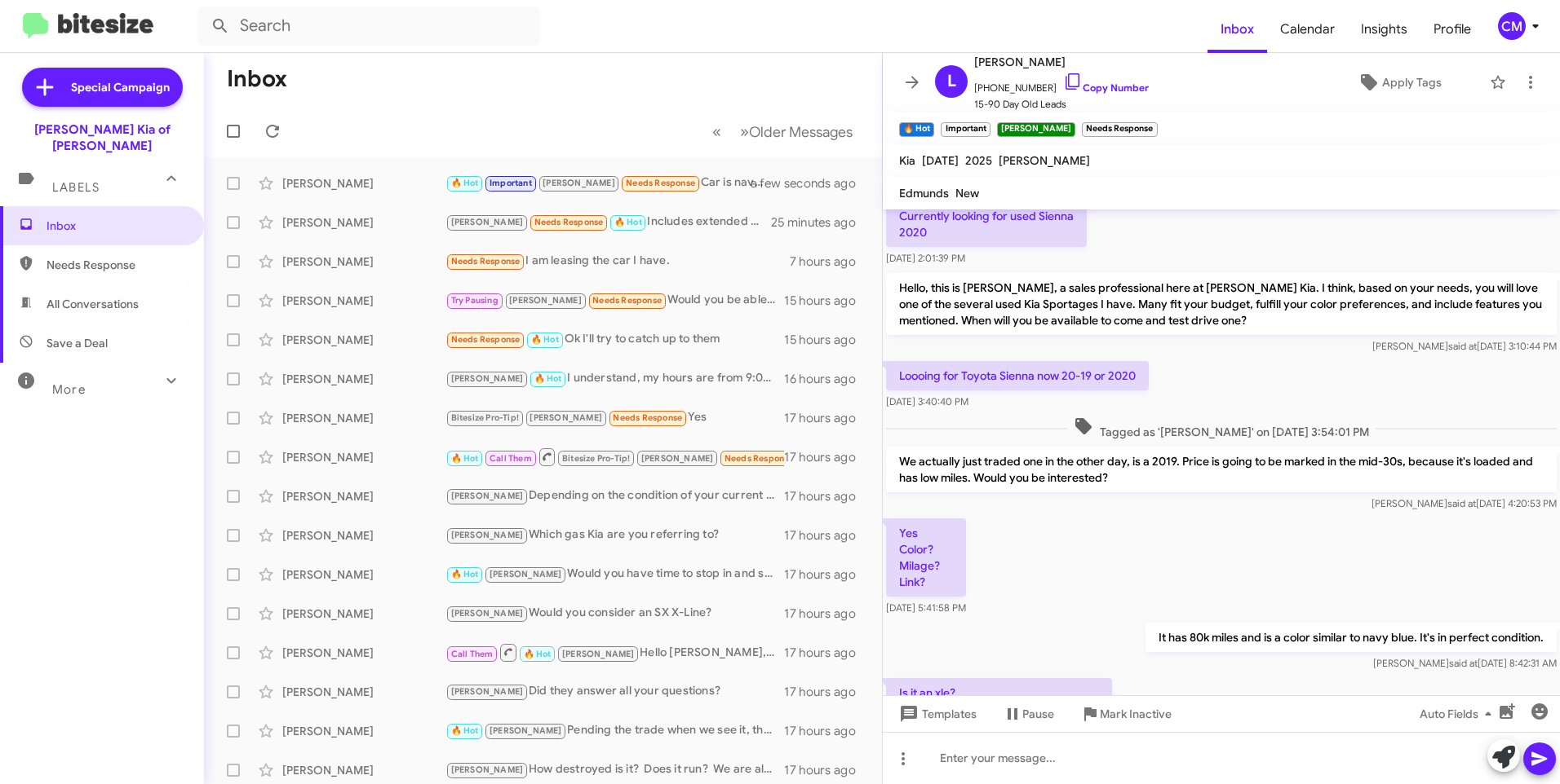
scroll to position [1934, 0]
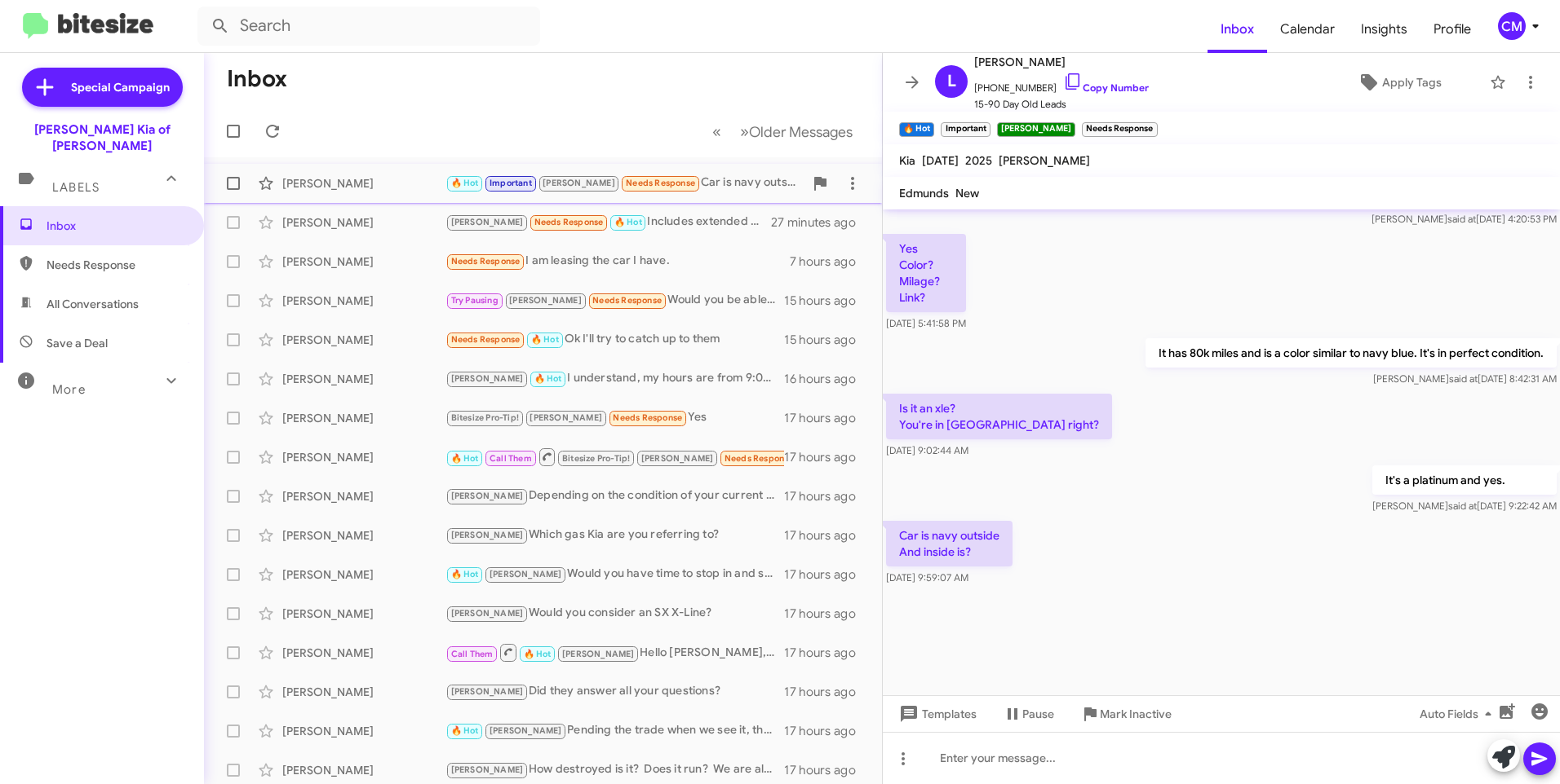
click at [388, 183] on div "[PERSON_NAME]" at bounding box center [364, 184] width 163 height 16
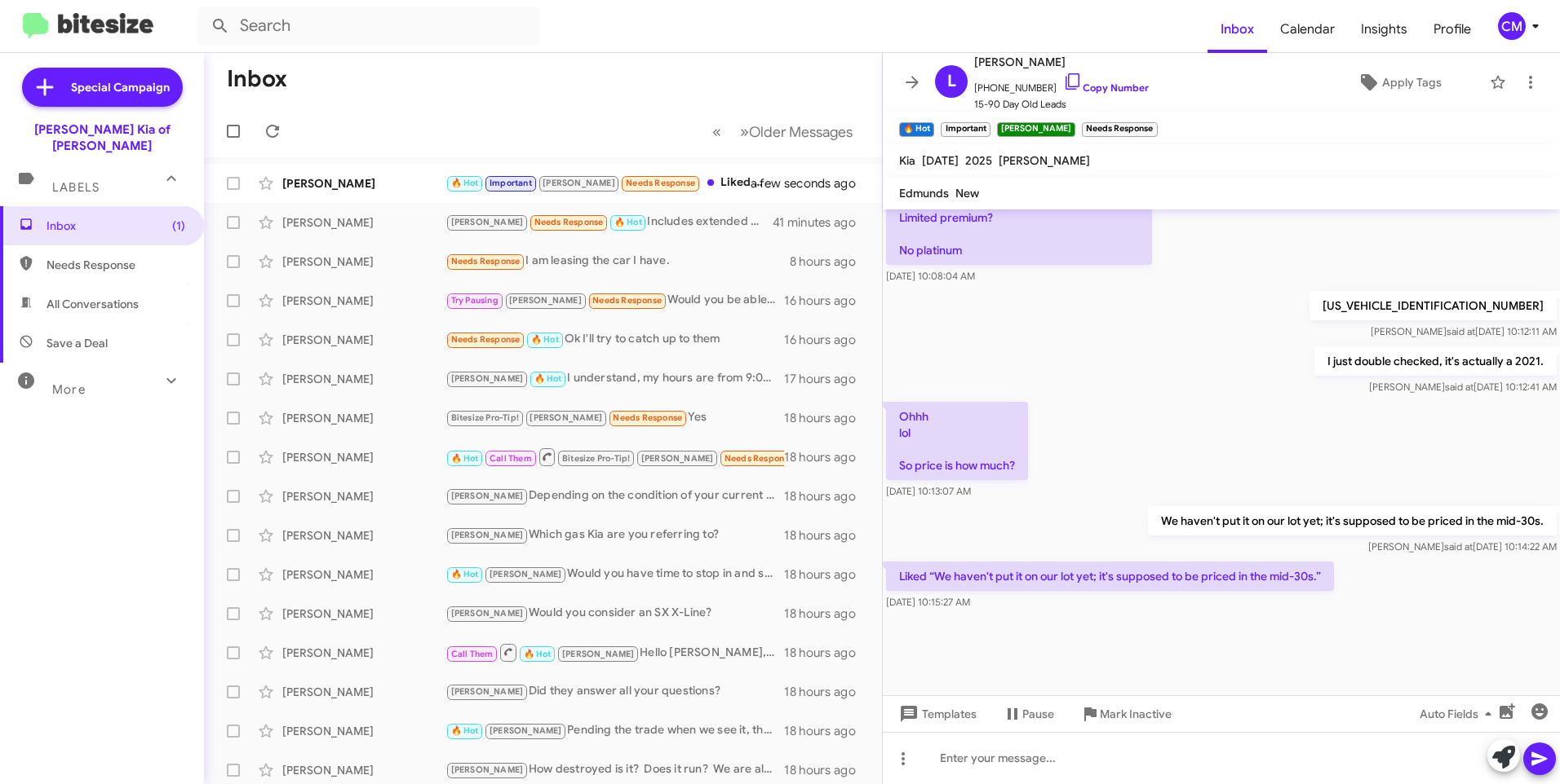
scroll to position [1233, 0]
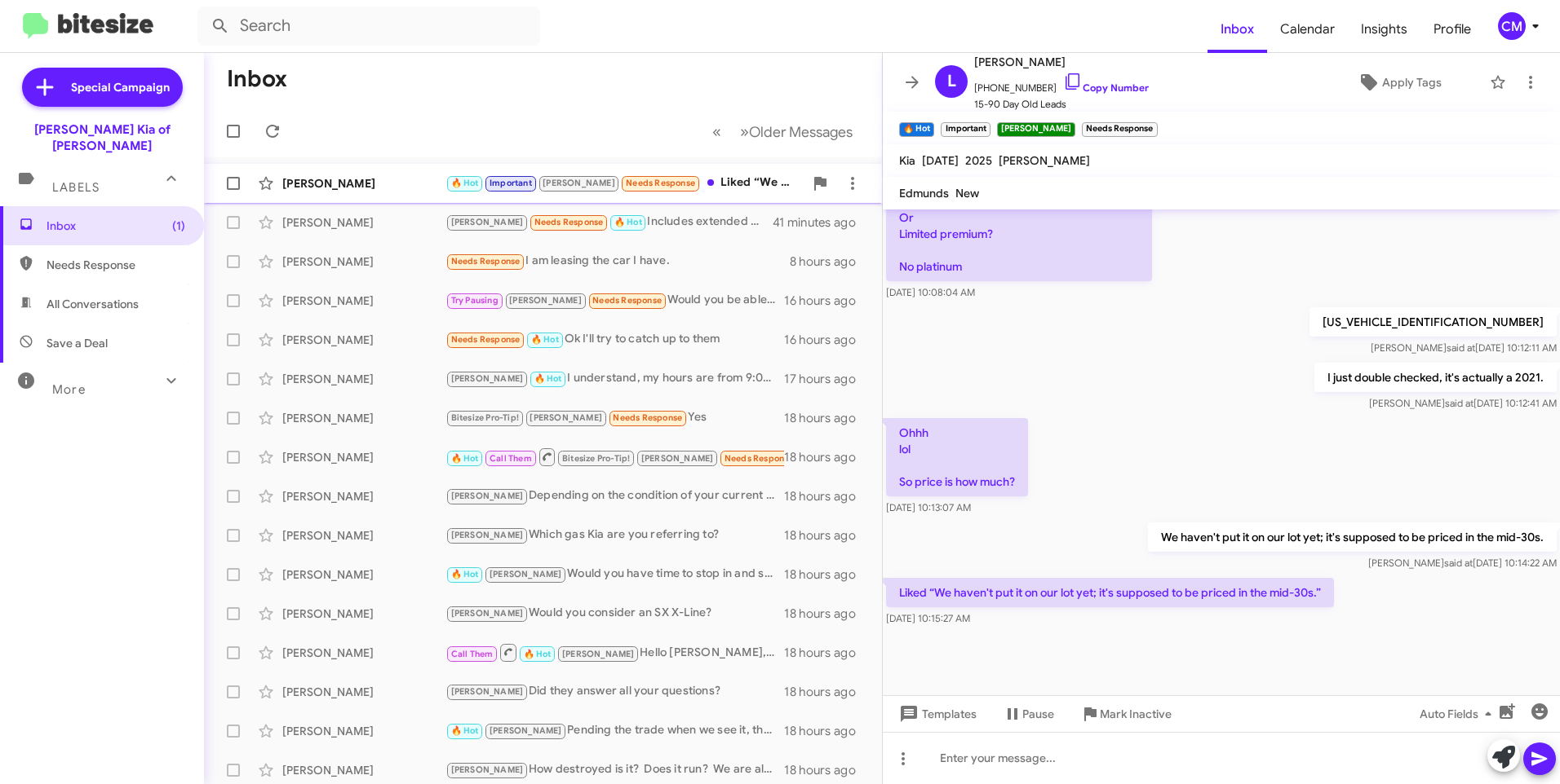
click at [353, 189] on div "[PERSON_NAME]" at bounding box center [364, 184] width 163 height 16
